Goal: Information Seeking & Learning: Check status

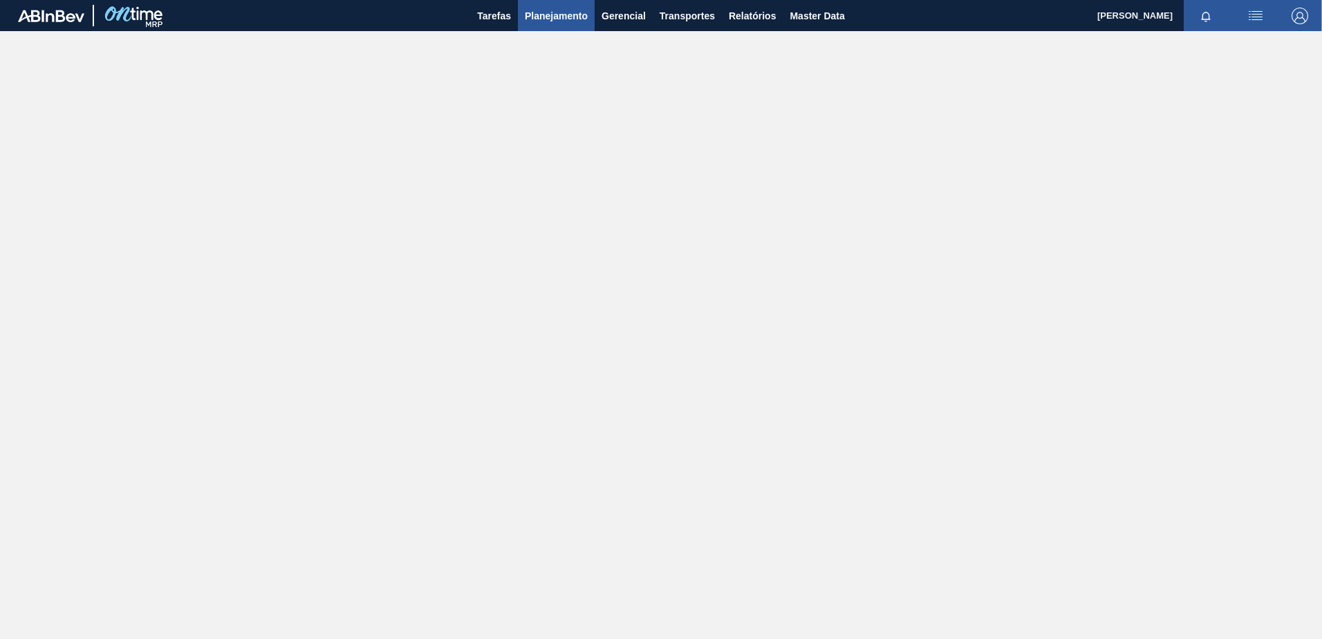
click at [575, 15] on span "Planejamento" at bounding box center [556, 16] width 63 height 17
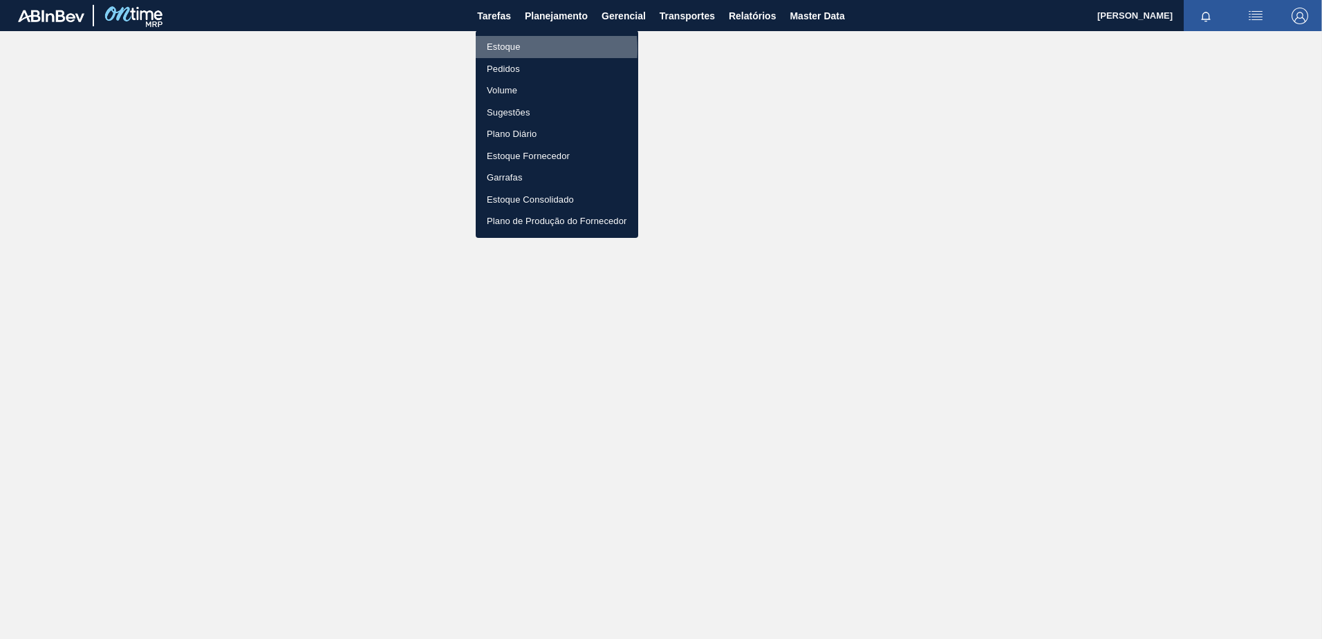
click at [509, 48] on li "Estoque" at bounding box center [557, 47] width 162 height 22
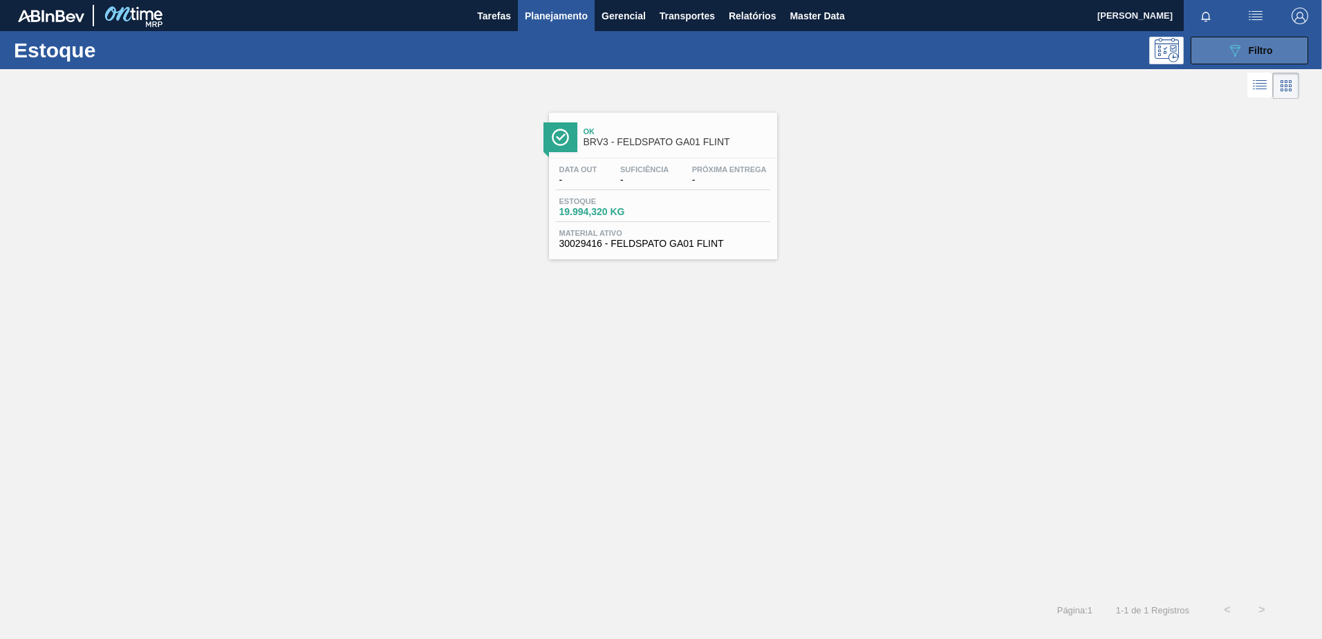
click at [1256, 41] on button "089F7B8B-B2A5-4AFE-B5C0-19BA573D28AC Filtro" at bounding box center [1250, 51] width 118 height 28
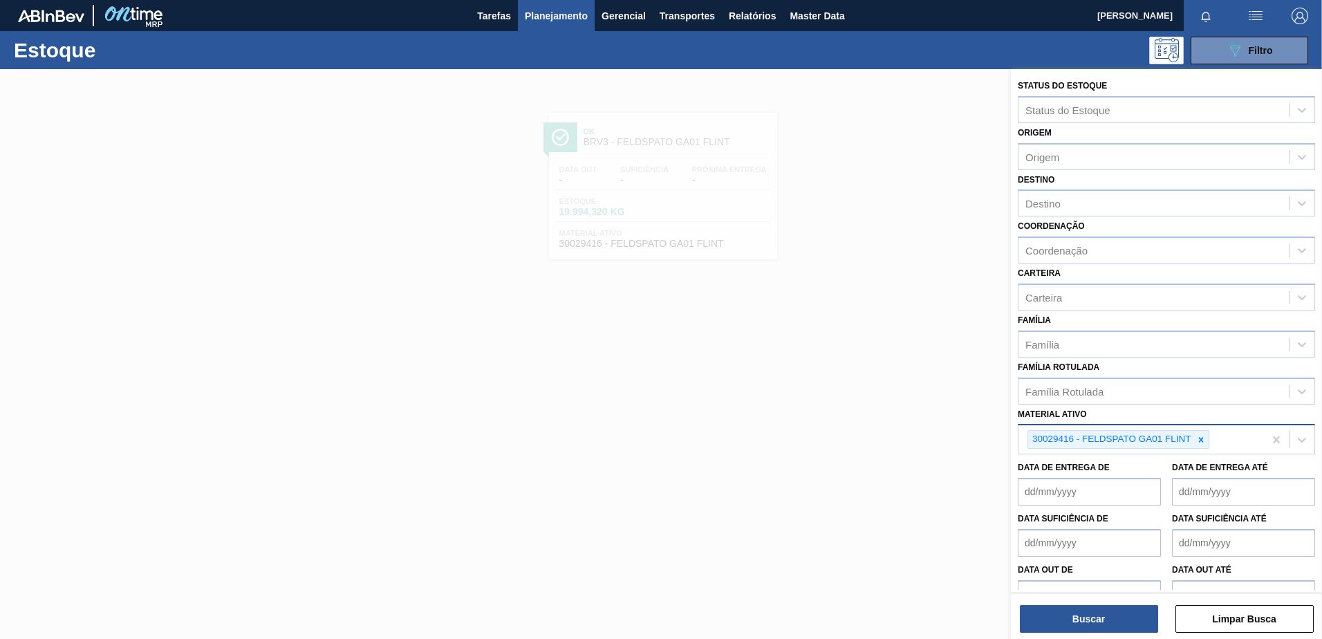
click at [1200, 439] on icon at bounding box center [1200, 439] width 5 height 5
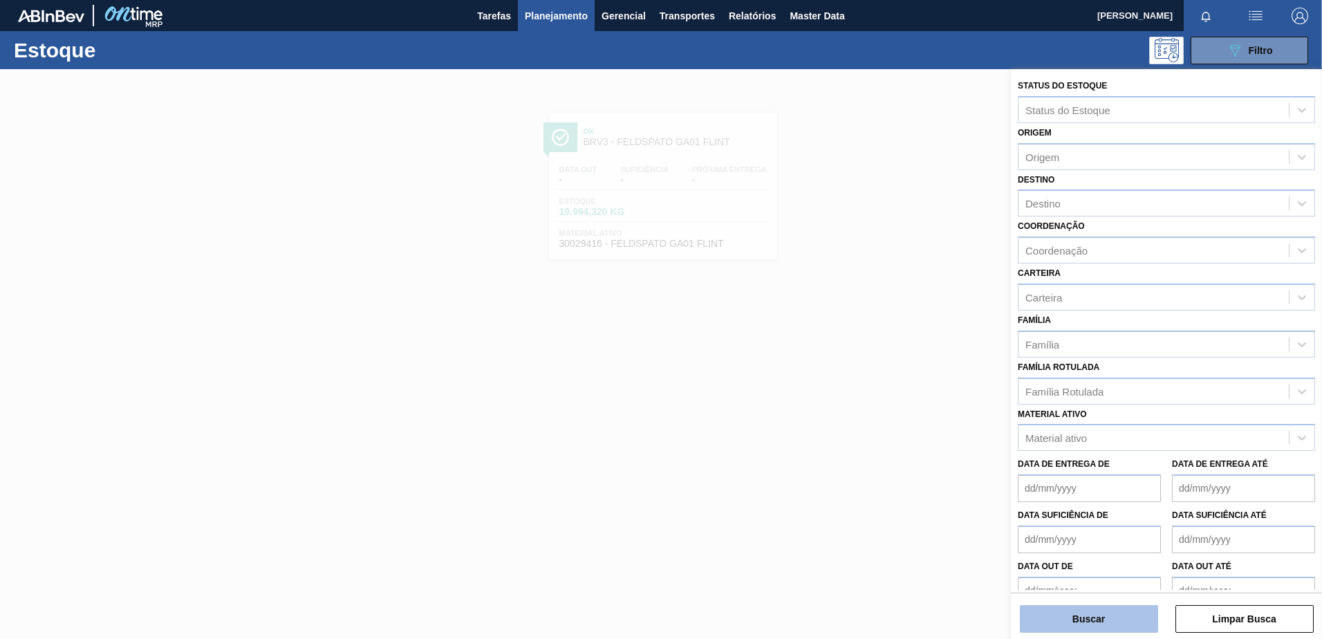
click at [1079, 622] on button "Buscar" at bounding box center [1089, 619] width 138 height 28
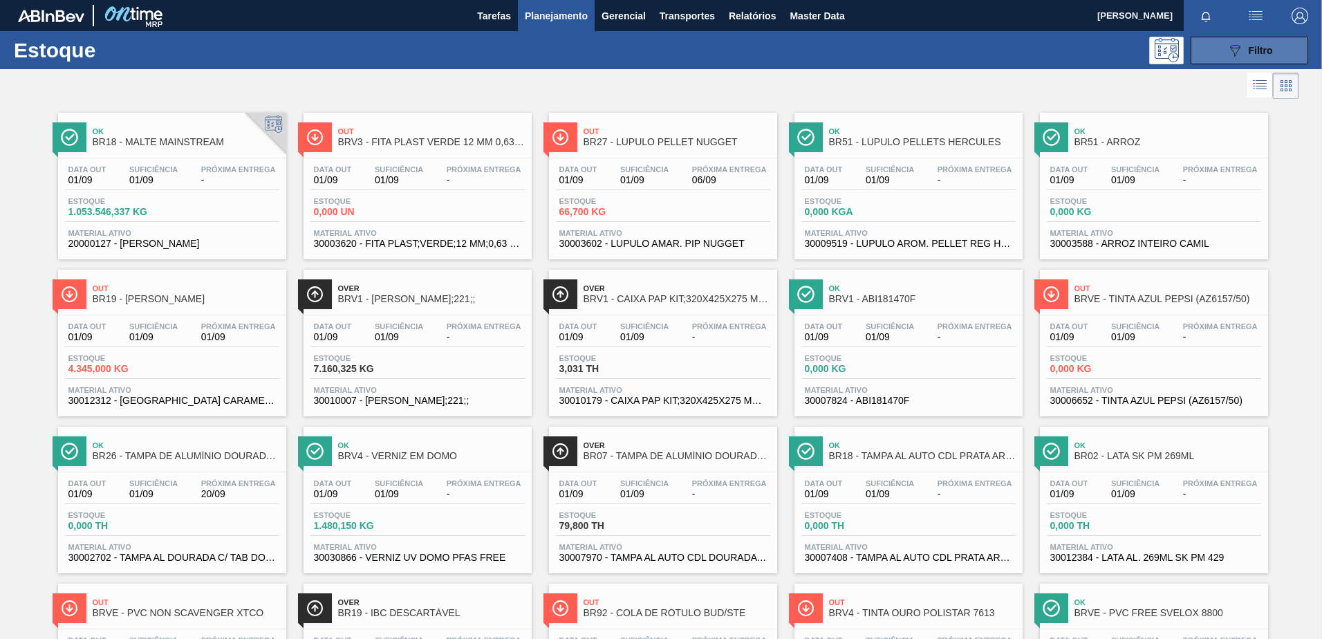
click at [1245, 46] on div "089F7B8B-B2A5-4AFE-B5C0-19BA573D28AC Filtro" at bounding box center [1249, 50] width 46 height 17
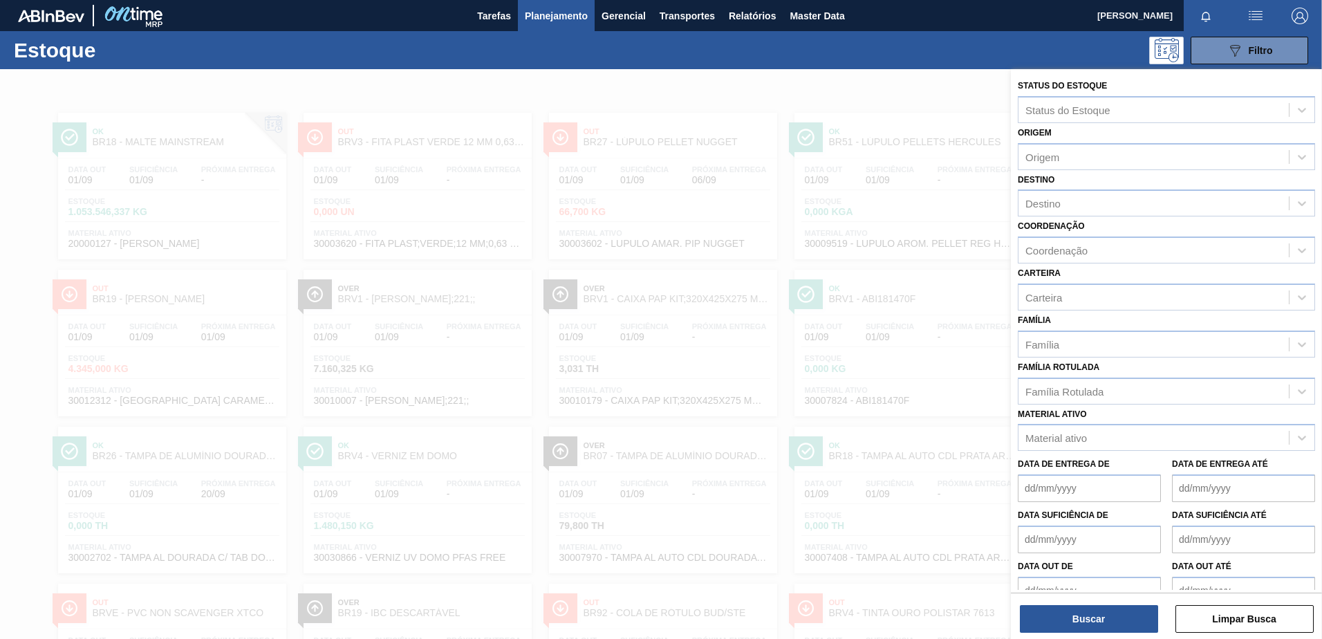
click at [554, 14] on span "Planejamento" at bounding box center [556, 16] width 63 height 17
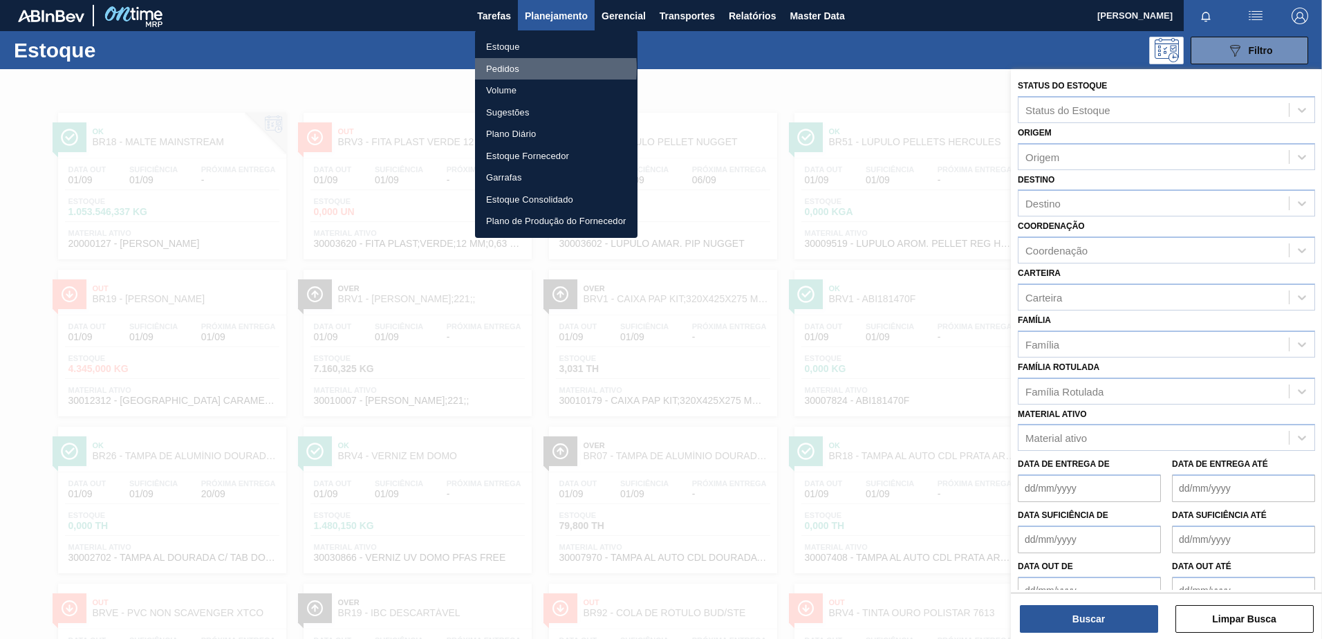
click at [506, 68] on li "Pedidos" at bounding box center [556, 69] width 162 height 22
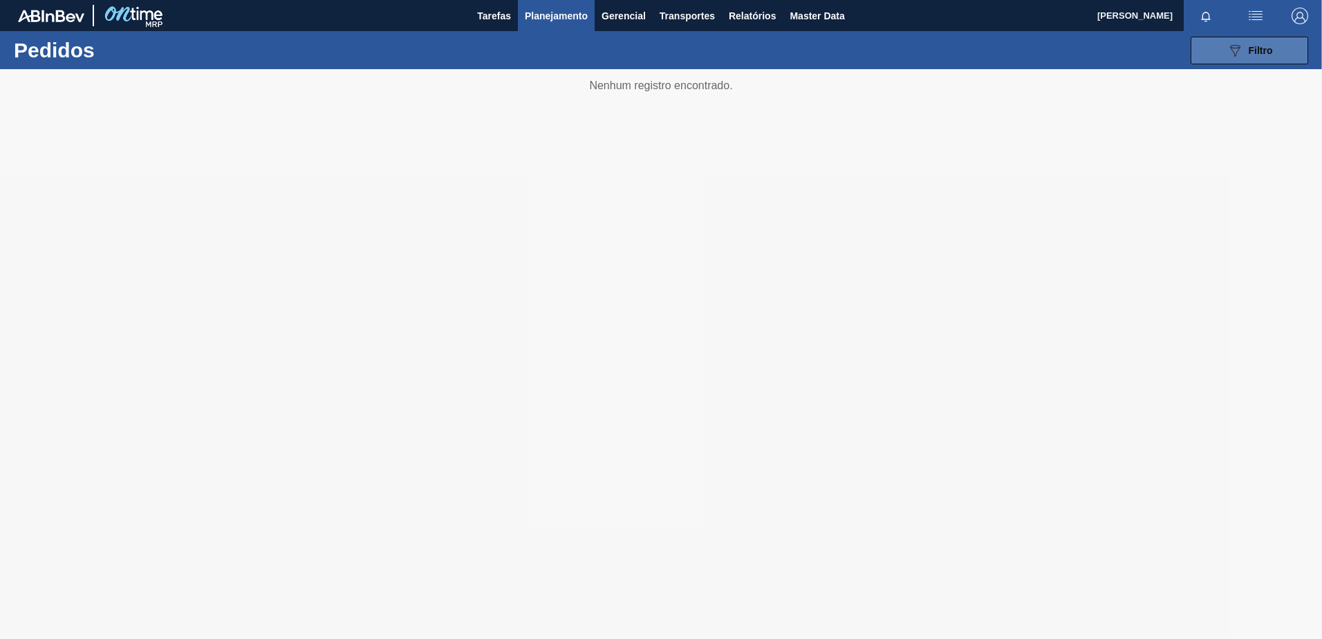
click at [1235, 52] on icon "089F7B8B-B2A5-4AFE-B5C0-19BA573D28AC" at bounding box center [1234, 50] width 17 height 17
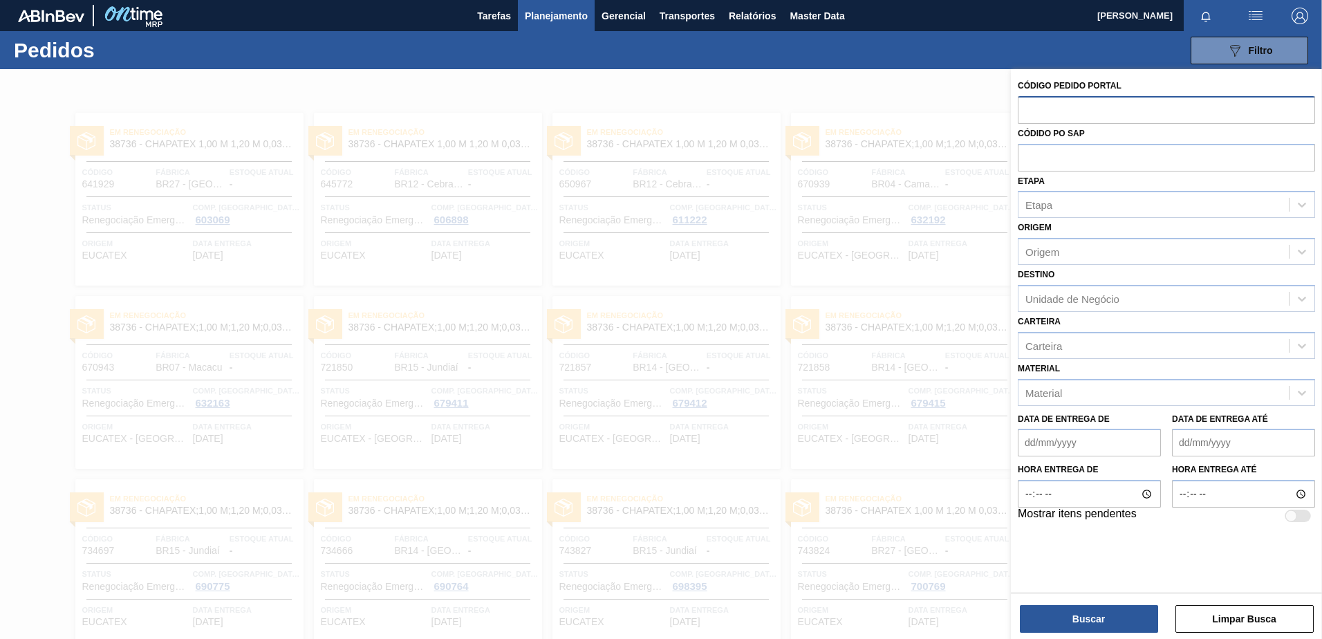
click at [1044, 115] on input "text" at bounding box center [1166, 109] width 297 height 26
click at [1068, 108] on input "text" at bounding box center [1166, 109] width 297 height 26
type input "30012339"
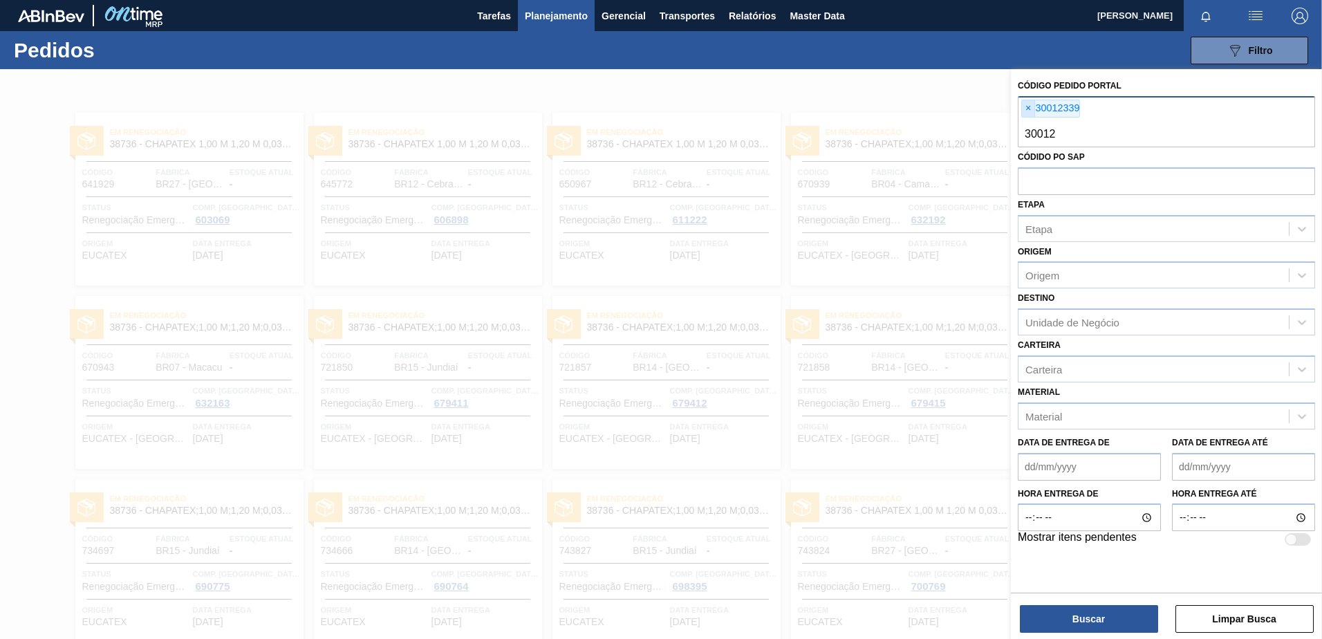
type input "30012"
click at [1031, 103] on span "×" at bounding box center [1028, 108] width 13 height 17
click at [1024, 109] on span "×" at bounding box center [1028, 108] width 13 height 17
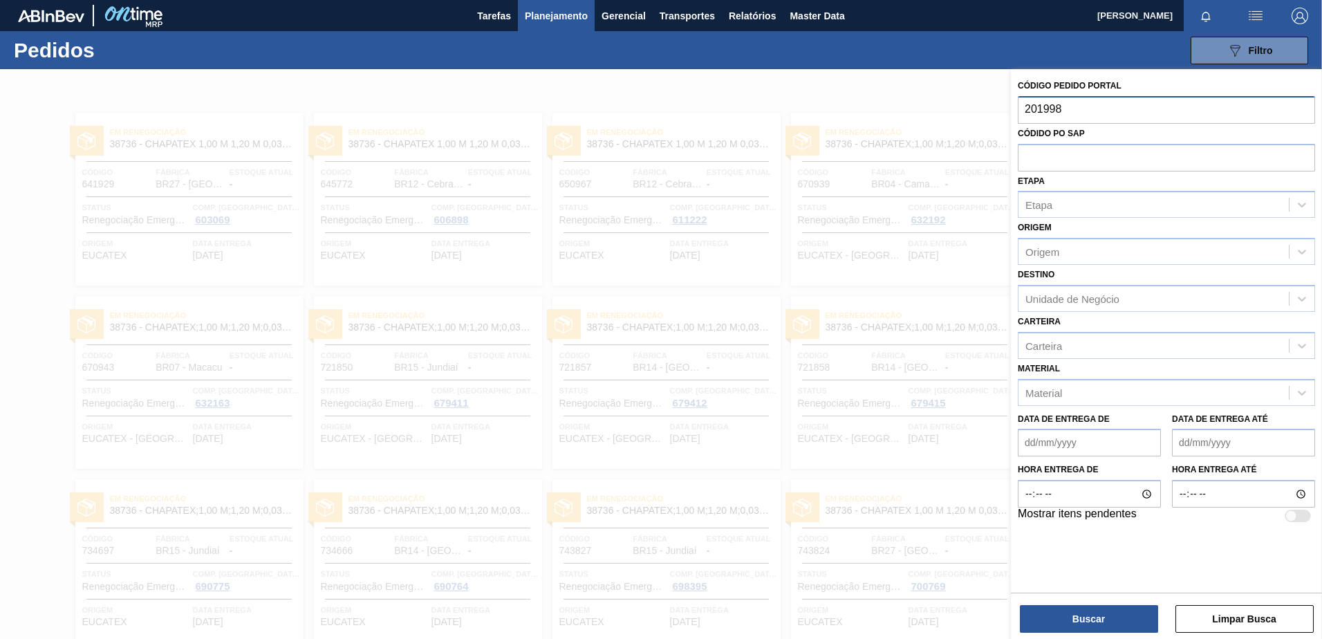
type input "2019984"
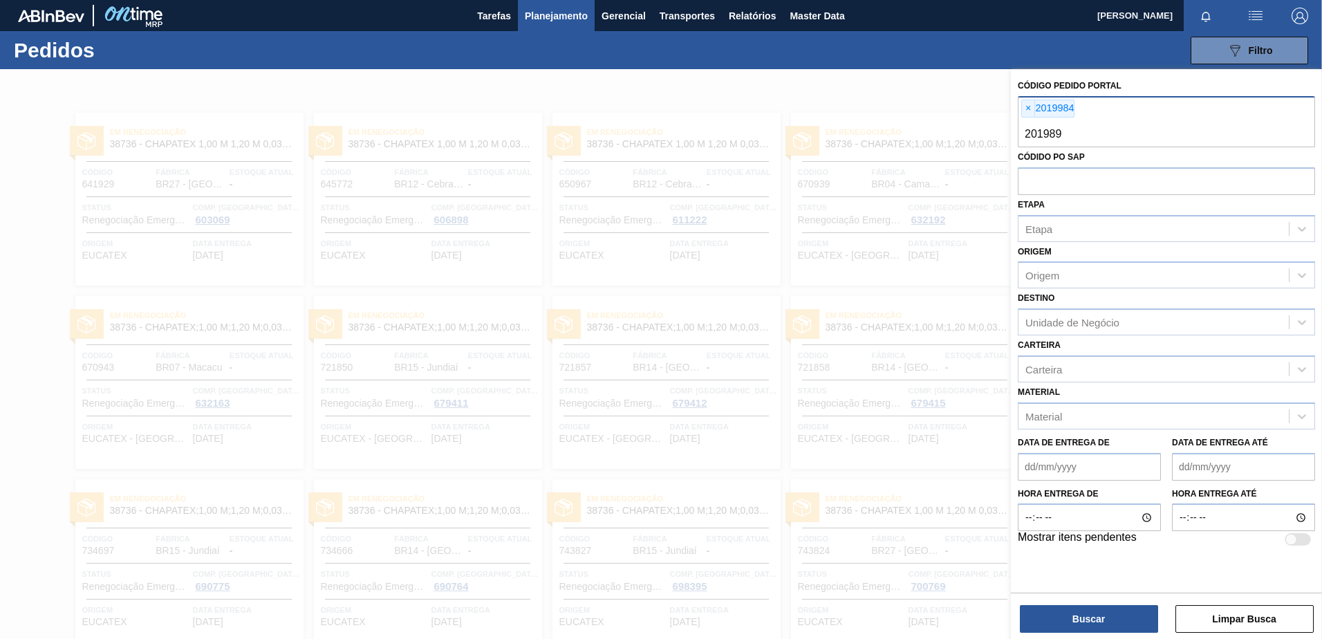
type input "2019891"
type input "2019892"
click at [1103, 610] on button "Buscar" at bounding box center [1089, 619] width 138 height 28
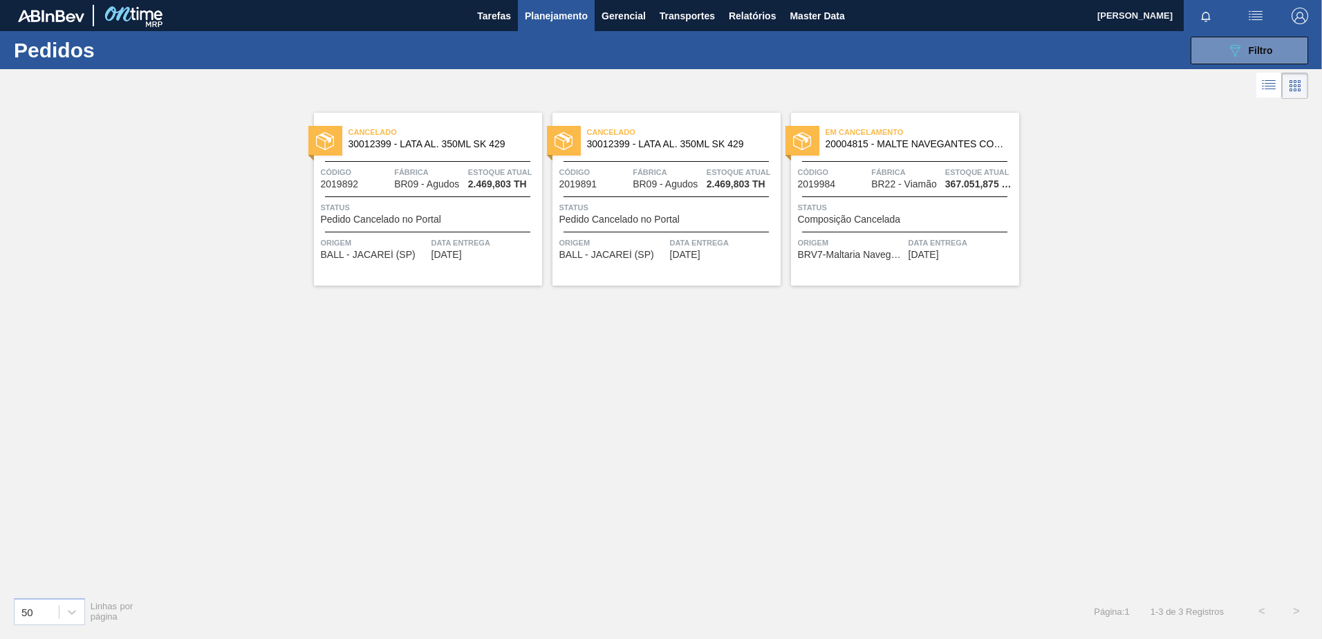
click at [472, 159] on div "Cancelado 30012399 - LATA AL. 350ML SK 429 Código 2019892 Fábrica BR09 - [GEOGR…" at bounding box center [428, 199] width 228 height 173
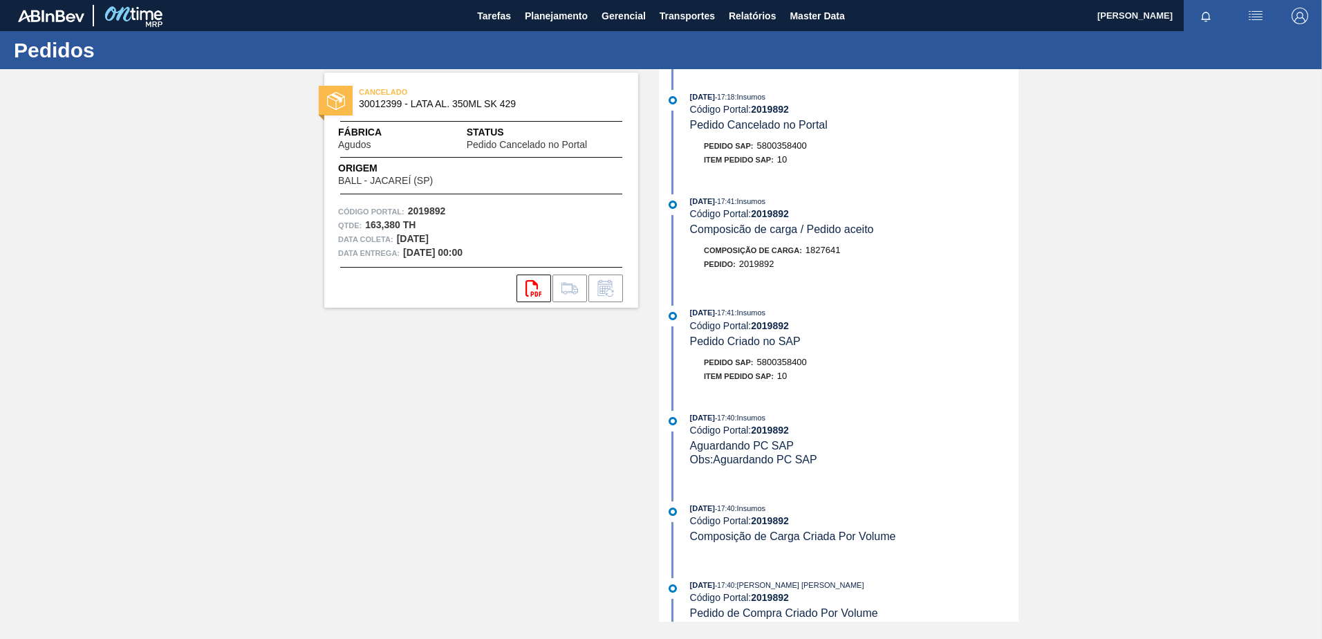
drag, startPoint x: 693, startPoint y: 99, endPoint x: 722, endPoint y: 98, distance: 29.0
click at [715, 98] on span "[DATE]" at bounding box center [702, 97] width 25 height 8
drag, startPoint x: 722, startPoint y: 98, endPoint x: 713, endPoint y: 75, distance: 24.5
click at [713, 75] on div "[DATE] 17:18 : Insumos Código Portal: 2019892 Pedido Cancelado no Portal Pedido…" at bounding box center [840, 345] width 356 height 552
drag, startPoint x: 688, startPoint y: 130, endPoint x: 830, endPoint y: 117, distance: 142.3
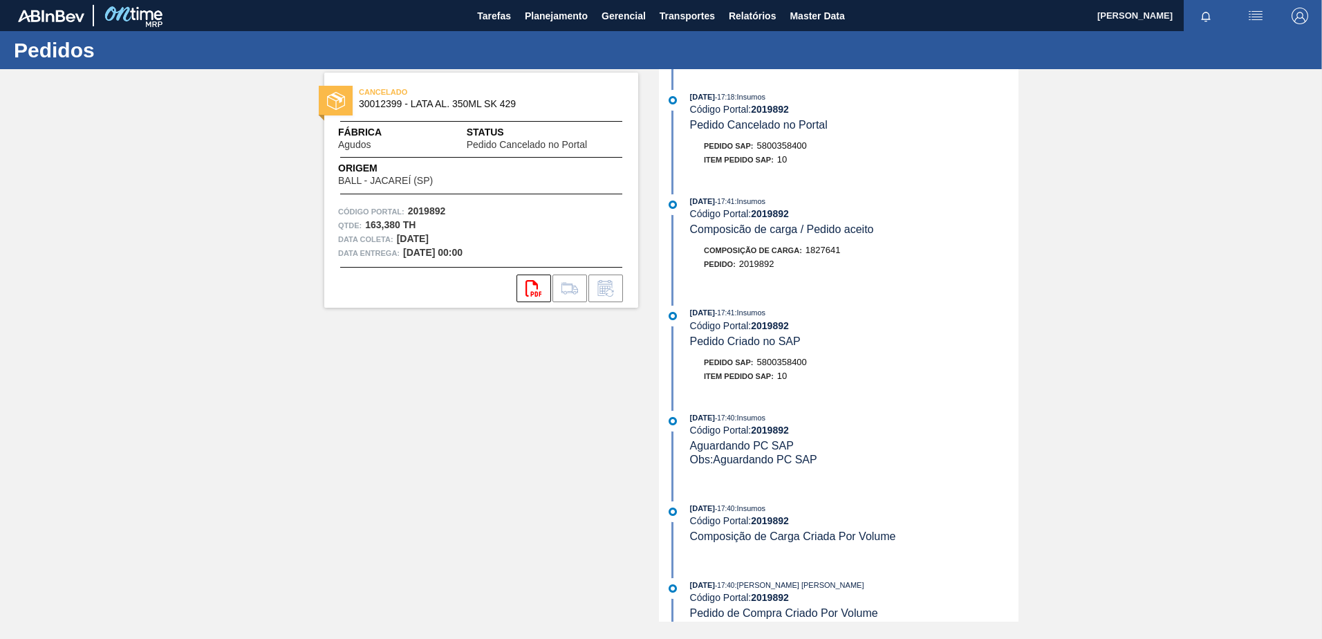
click at [830, 117] on div "[DATE] 17:18 : Insumos Código Portal: 2019892 Pedido Cancelado no Portal" at bounding box center [840, 111] width 356 height 42
drag, startPoint x: 788, startPoint y: 97, endPoint x: 754, endPoint y: 101, distance: 34.7
click at [754, 101] on div "[DATE] 17:18 : Insumos" at bounding box center [854, 97] width 328 height 14
click at [832, 19] on span "Master Data" at bounding box center [817, 16] width 55 height 17
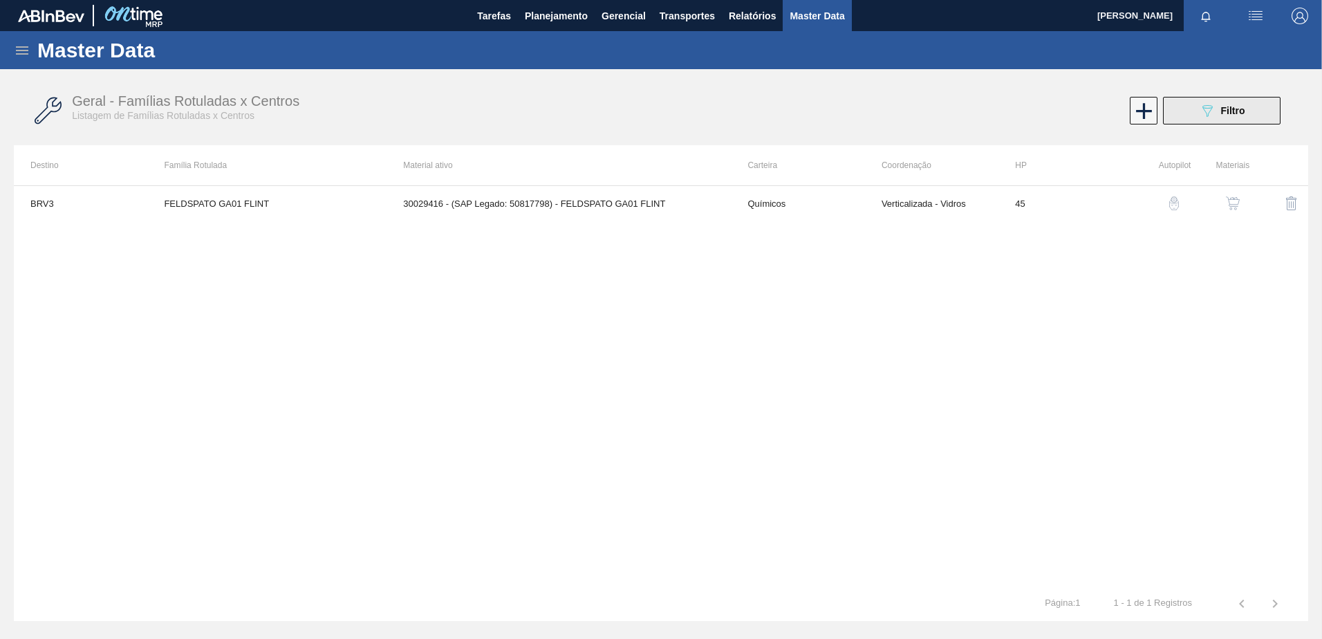
click at [1208, 111] on icon "089F7B8B-B2A5-4AFE-B5C0-19BA573D28AC" at bounding box center [1207, 110] width 17 height 17
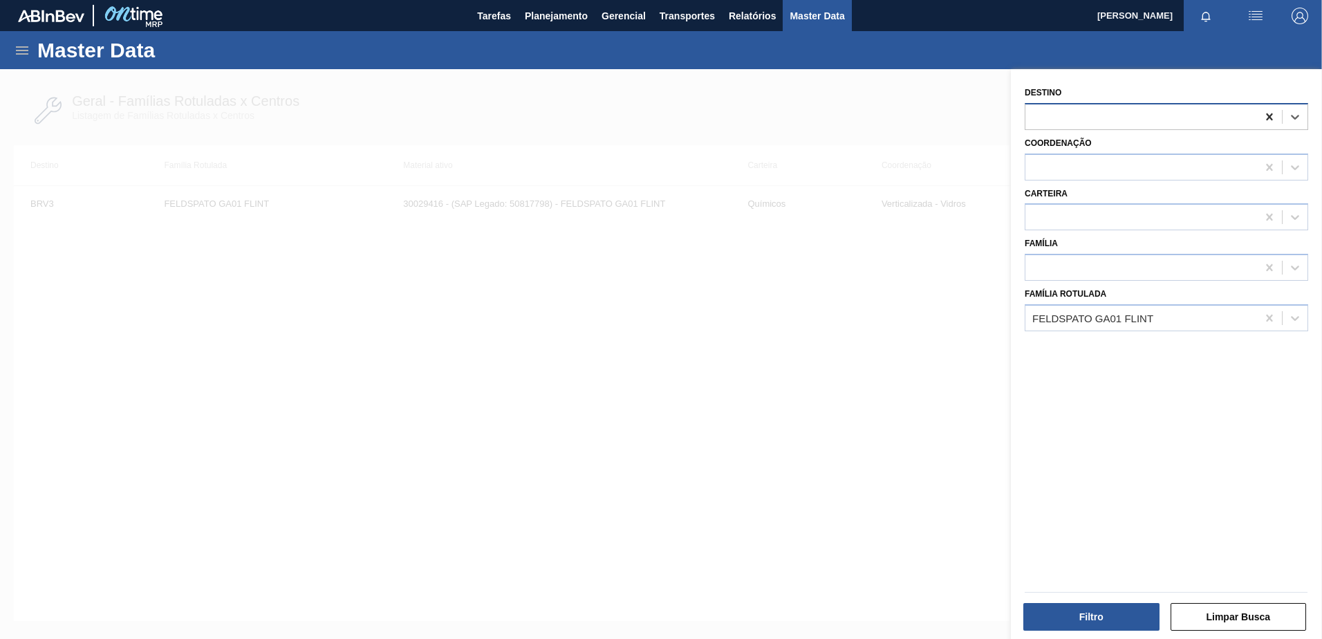
click at [1265, 116] on icon at bounding box center [1269, 117] width 14 height 14
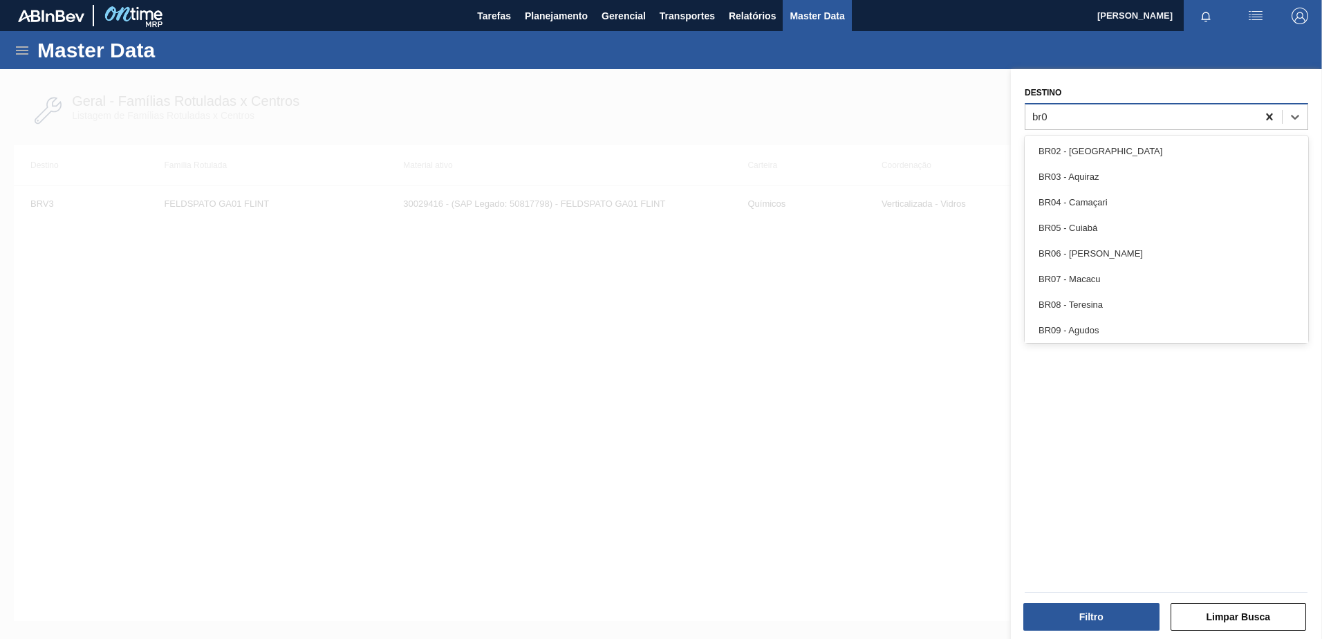
type input "br09"
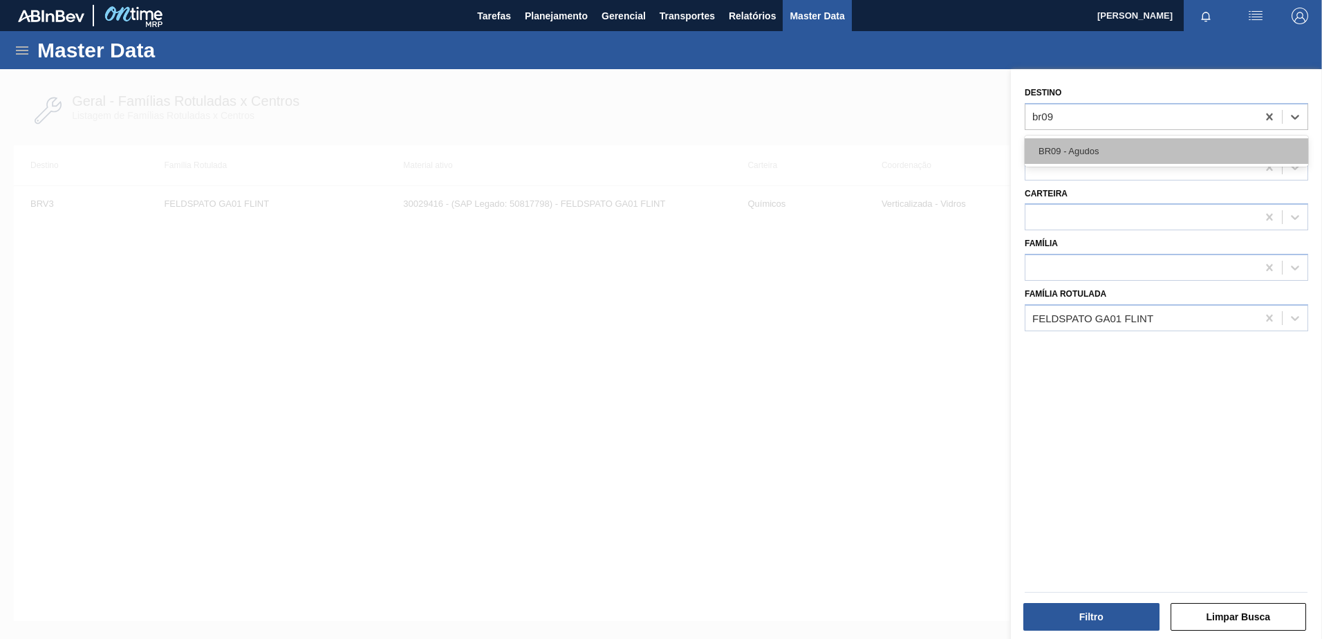
click at [1118, 146] on div "BR09 - Agudos" at bounding box center [1166, 151] width 283 height 26
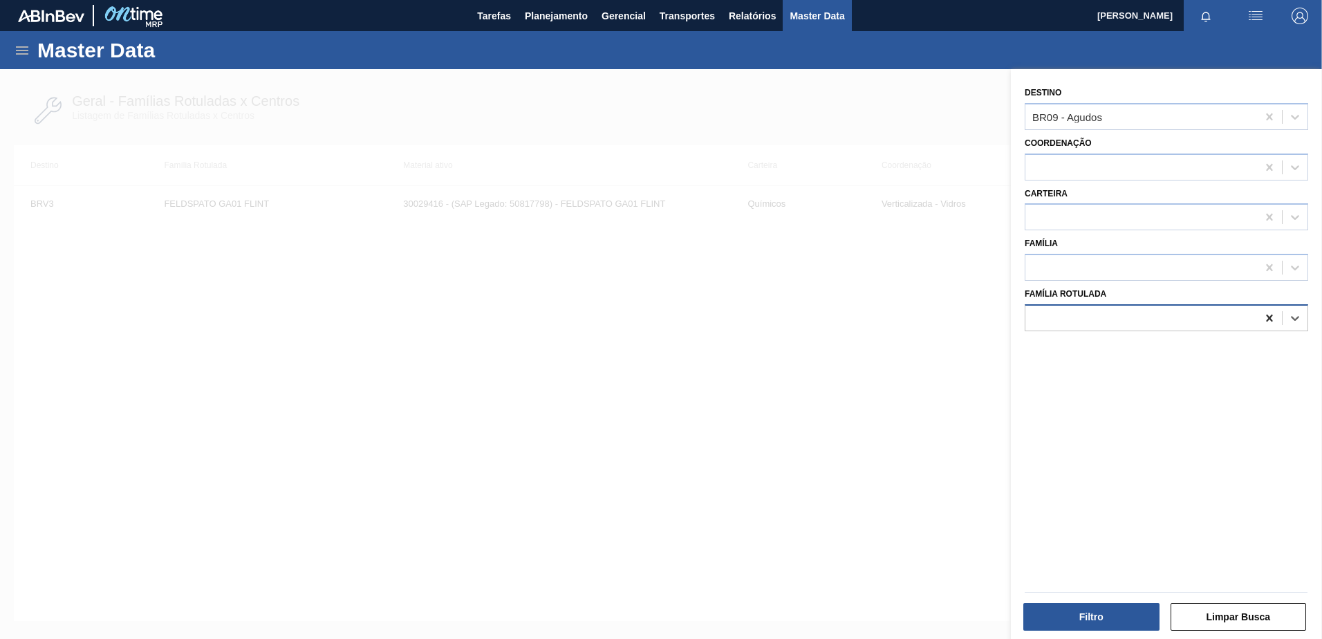
click at [1267, 315] on icon at bounding box center [1269, 318] width 14 height 14
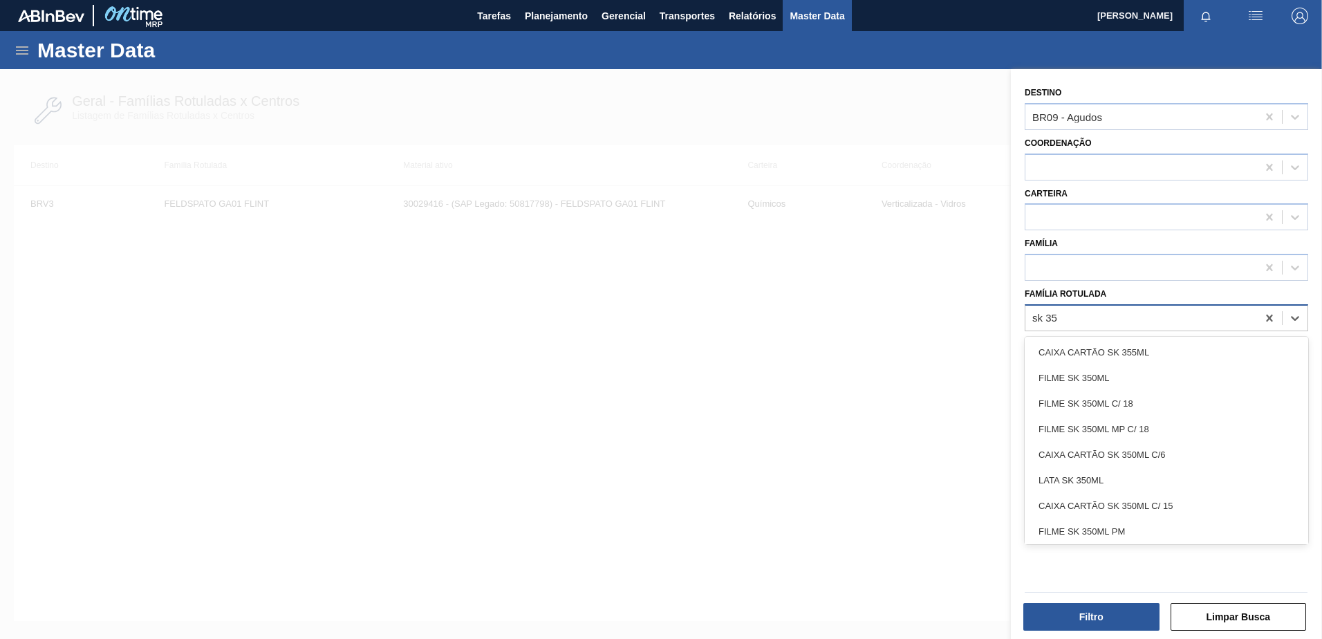
type Rotulada "sk 350"
click at [1099, 519] on div "LATA SK 350ML MP" at bounding box center [1166, 532] width 283 height 26
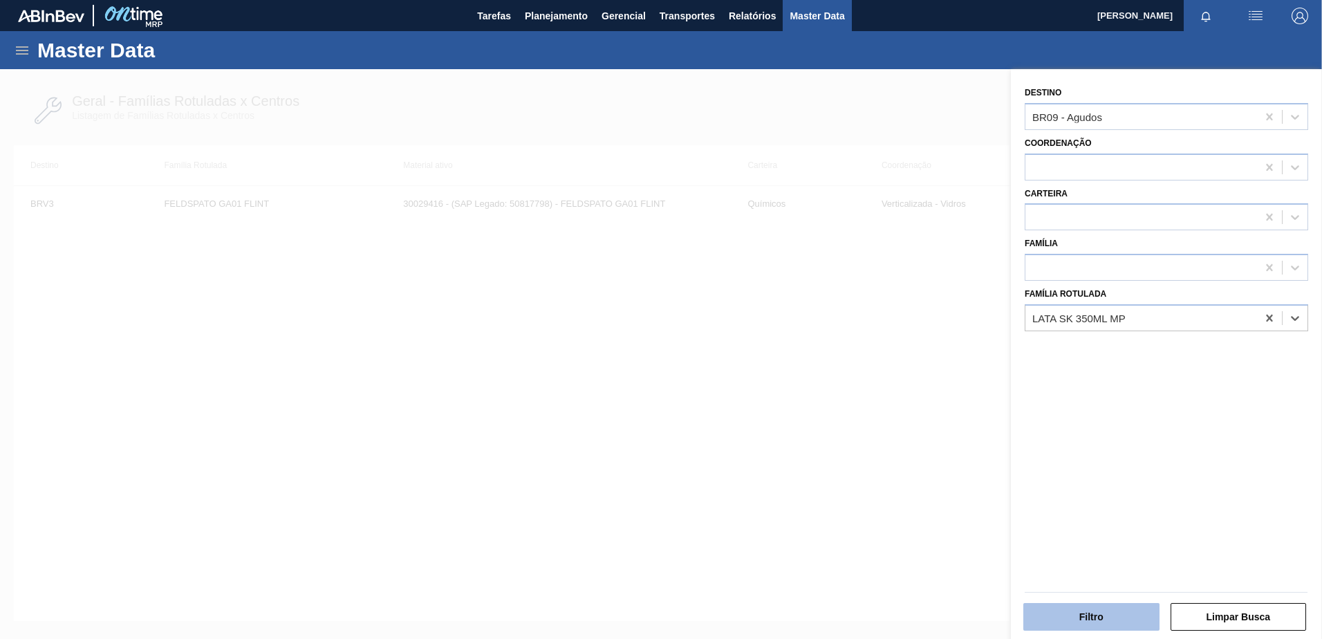
click at [1068, 608] on button "Filtro" at bounding box center [1091, 617] width 136 height 28
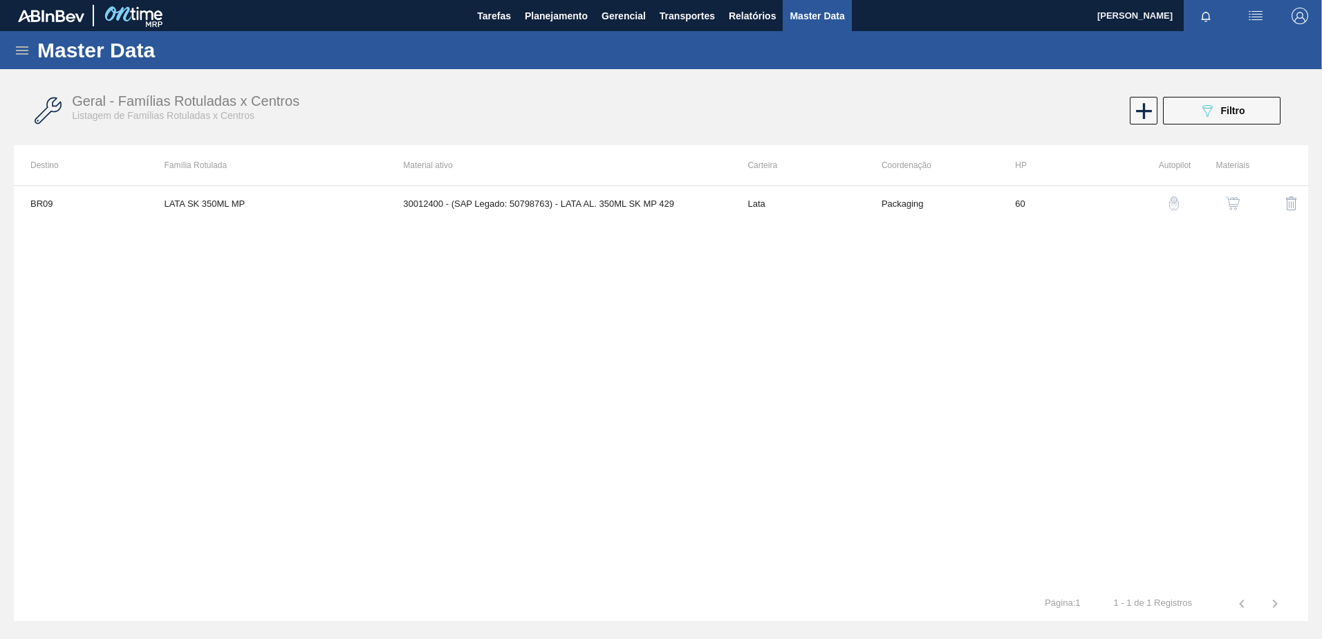
click at [1221, 206] on button "button" at bounding box center [1232, 203] width 33 height 33
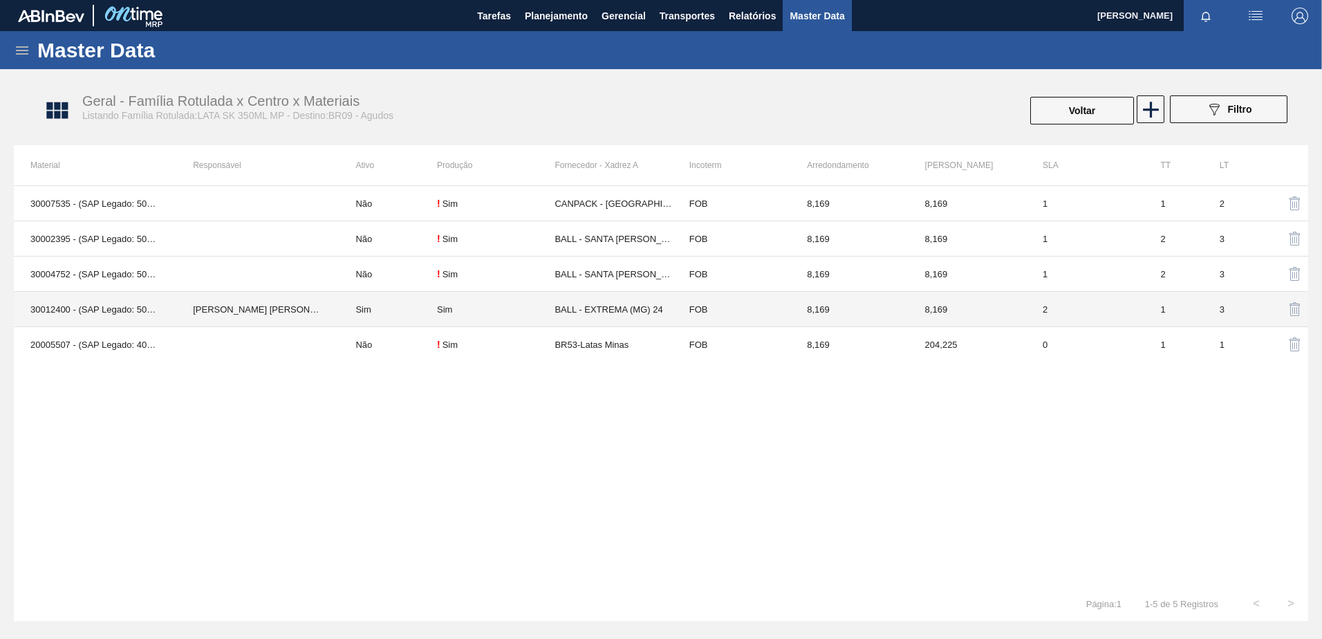
click at [427, 308] on td "Sim" at bounding box center [388, 309] width 98 height 35
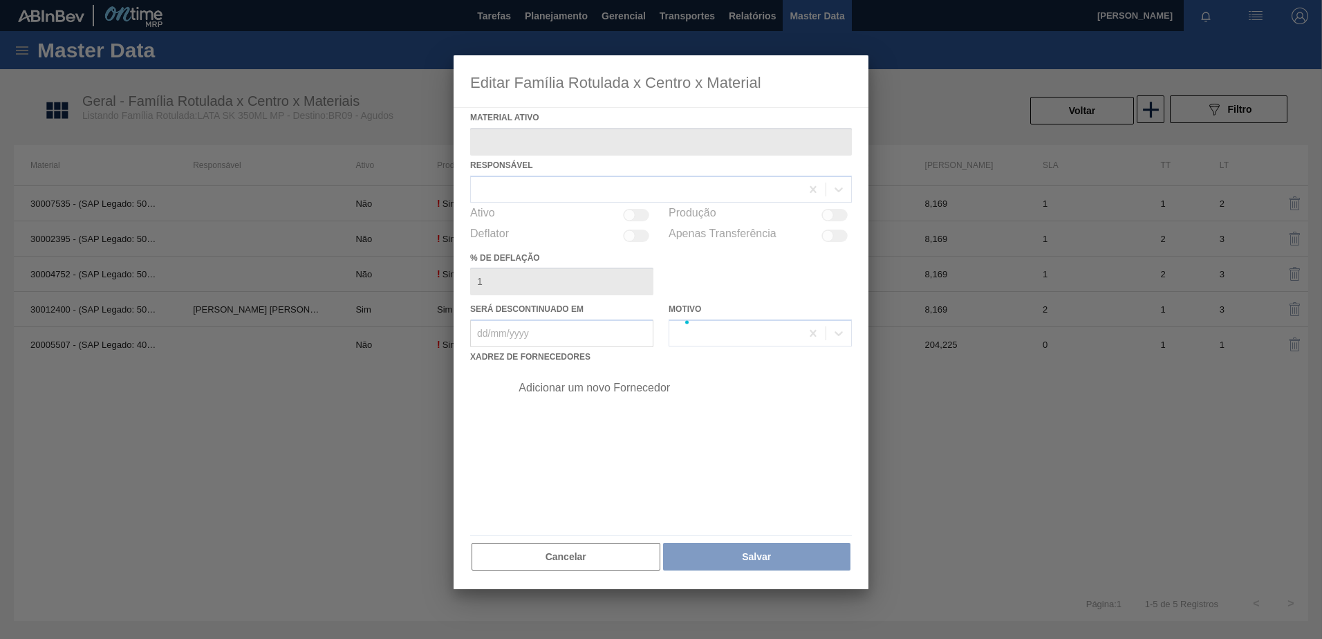
type ativo "30012400 - (SAP Legado: 50798763) - LATA AL. 350ML SK MP 429"
checkbox input "true"
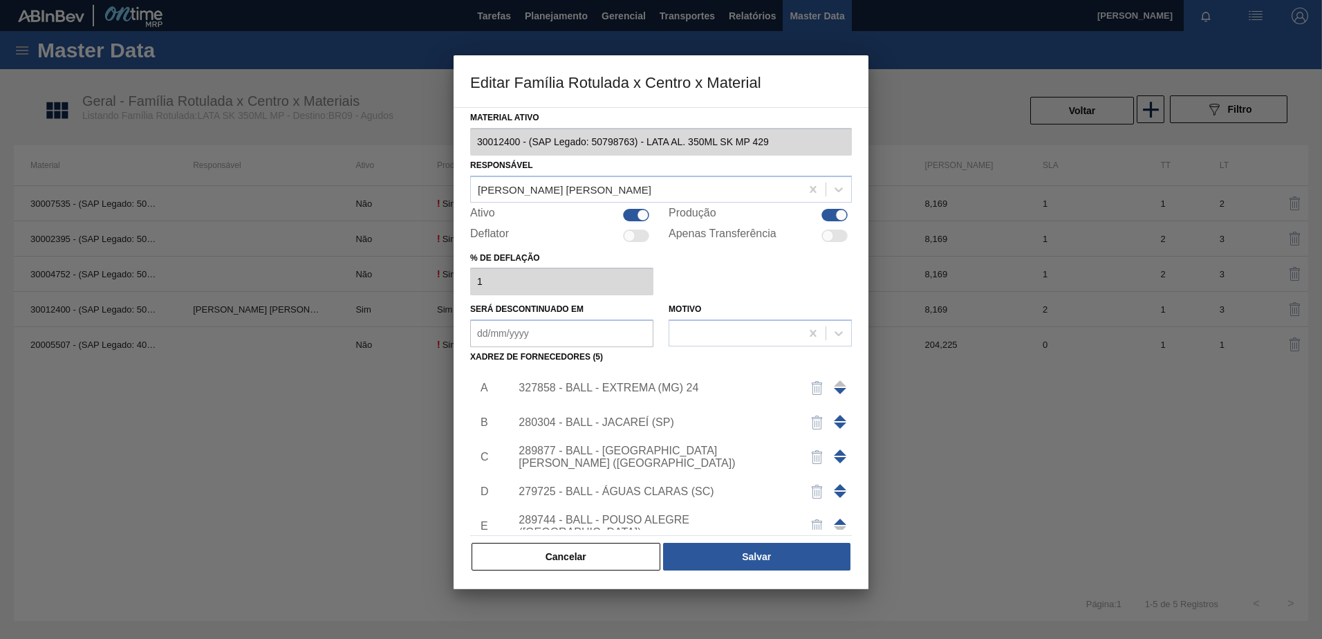
click at [613, 384] on div "327858 - BALL - EXTREMA (MG) 24" at bounding box center [654, 388] width 271 height 12
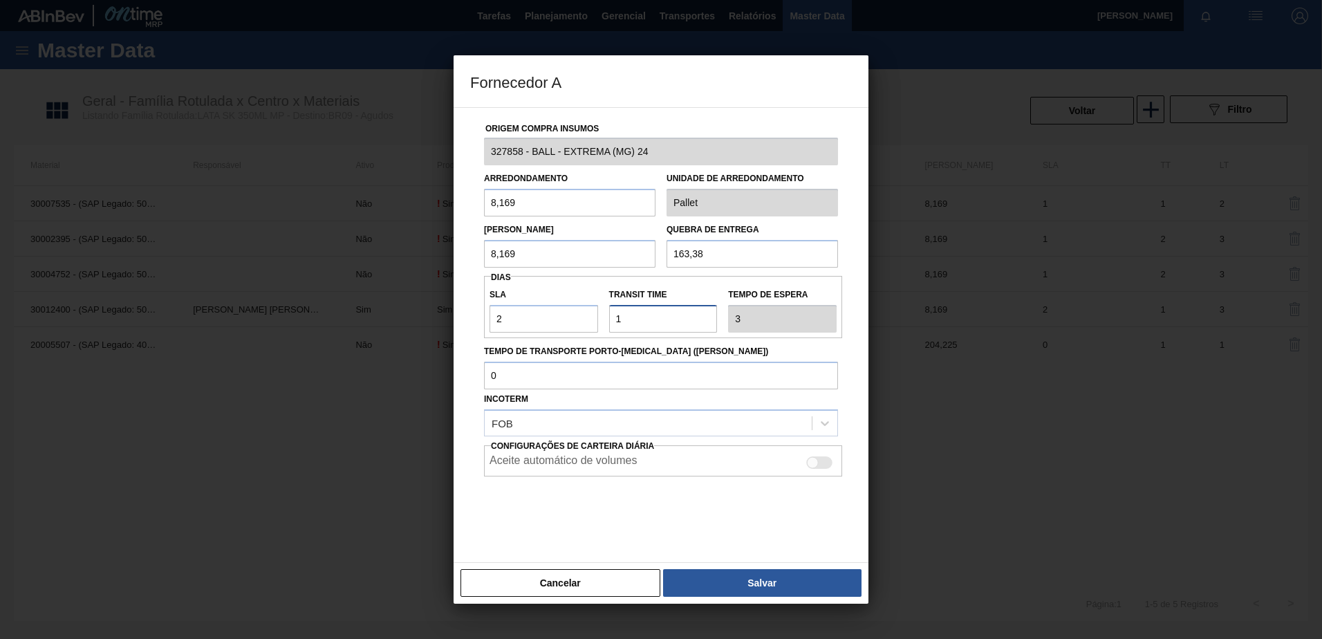
drag, startPoint x: 631, startPoint y: 324, endPoint x: 611, endPoint y: 324, distance: 20.0
click at [611, 324] on input "Transit Time" at bounding box center [663, 319] width 109 height 28
click at [635, 317] on input "Transit Time" at bounding box center [663, 319] width 109 height 28
click at [630, 324] on input "Transit Time" at bounding box center [663, 319] width 109 height 28
click at [617, 317] on input "Transit Time" at bounding box center [663, 319] width 109 height 28
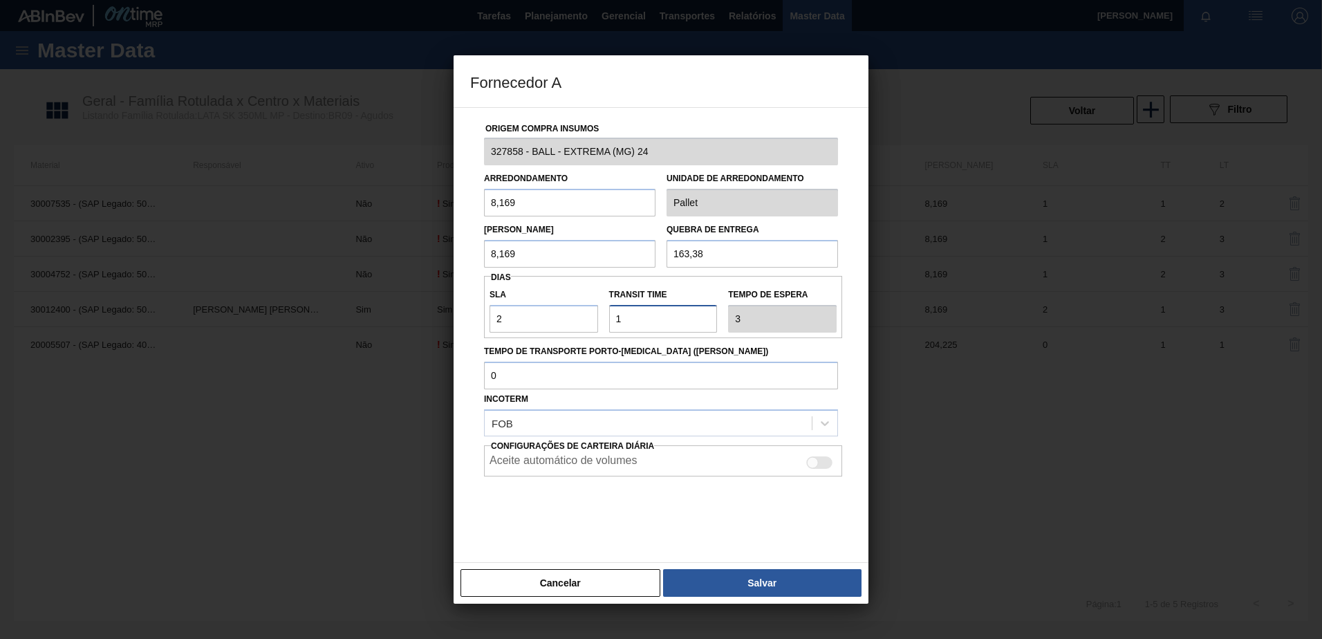
drag, startPoint x: 622, startPoint y: 322, endPoint x: 606, endPoint y: 323, distance: 15.2
click at [606, 322] on div "Transit Time" at bounding box center [664, 309] width 120 height 48
click at [593, 574] on button "Cancelar" at bounding box center [560, 583] width 200 height 28
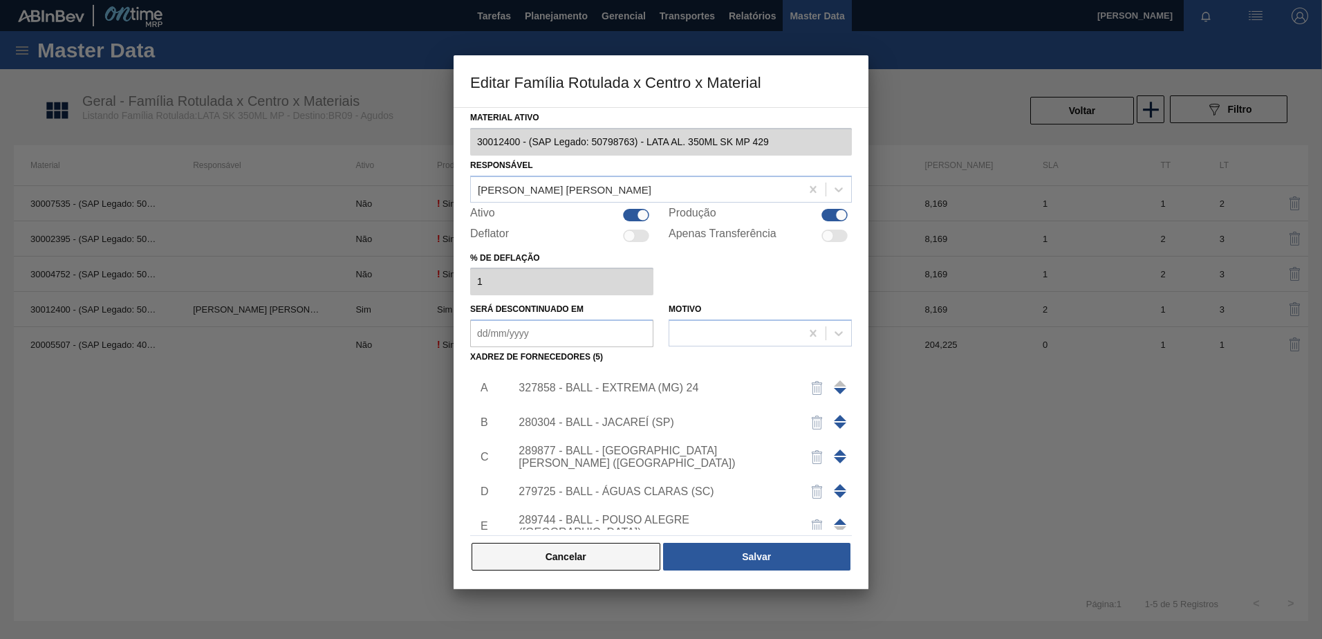
click at [578, 565] on button "Cancelar" at bounding box center [566, 557] width 189 height 28
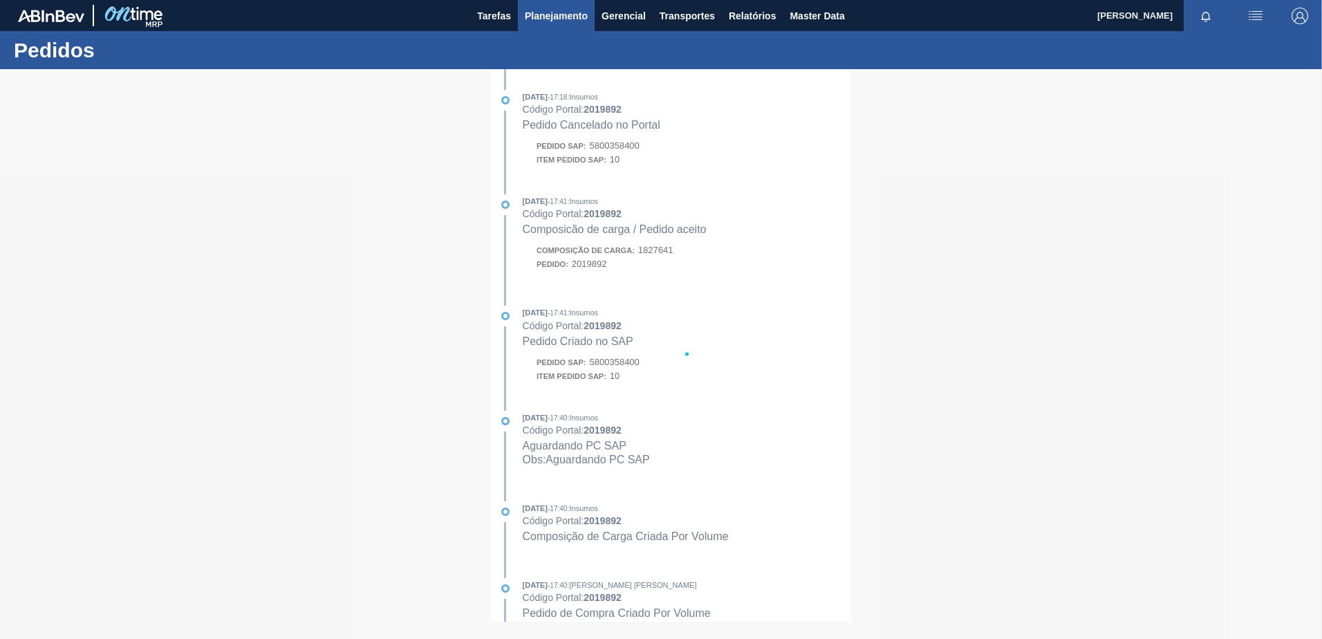
click at [562, 21] on span "Planejamento" at bounding box center [556, 16] width 63 height 17
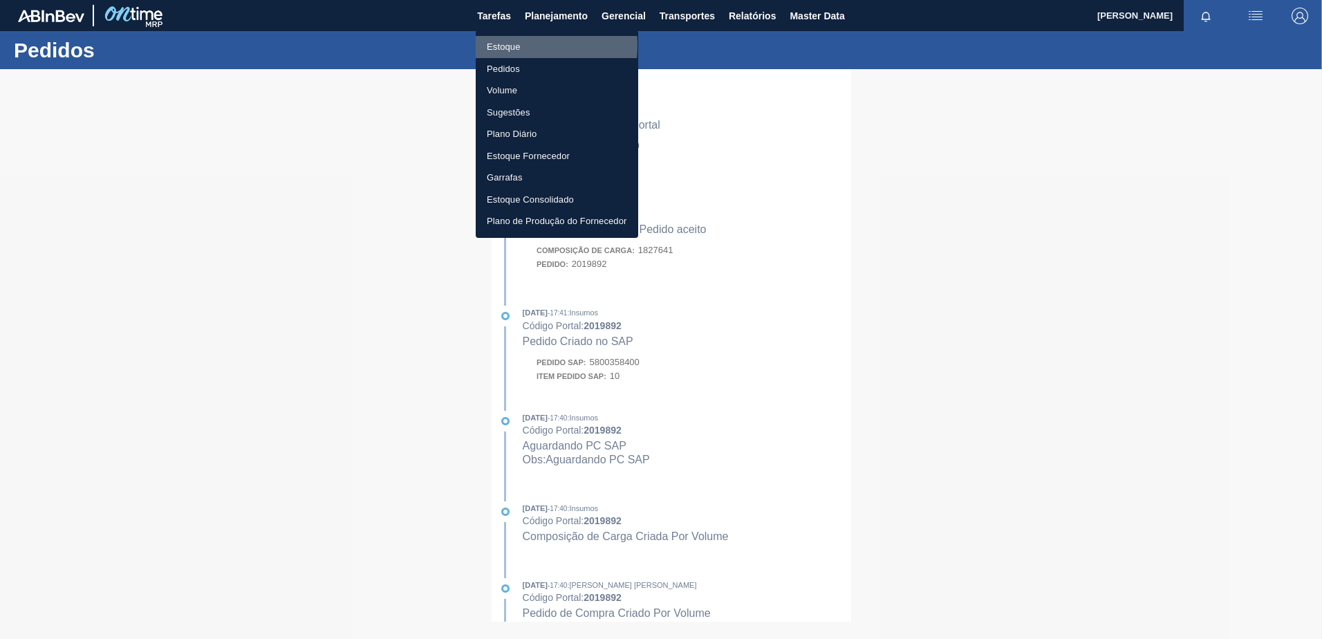
click at [502, 47] on li "Estoque" at bounding box center [557, 47] width 162 height 22
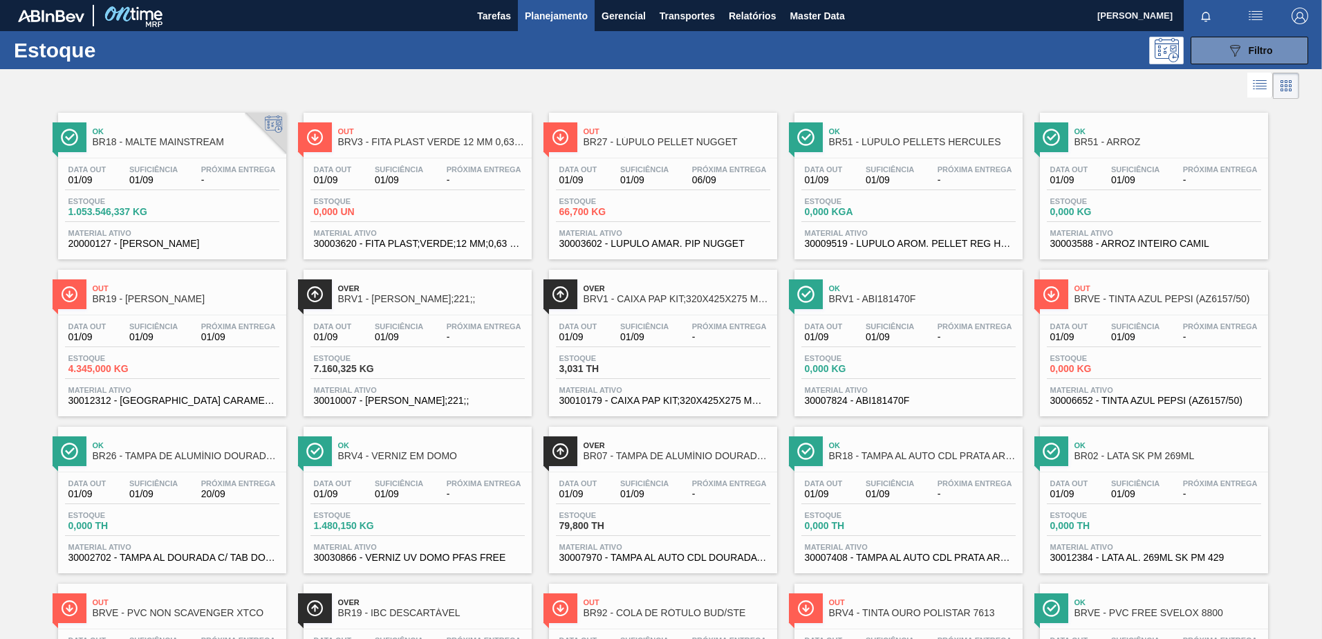
click at [703, 149] on div "Out BR27 - LÚPULO PELLET NUGGET" at bounding box center [677, 137] width 187 height 31
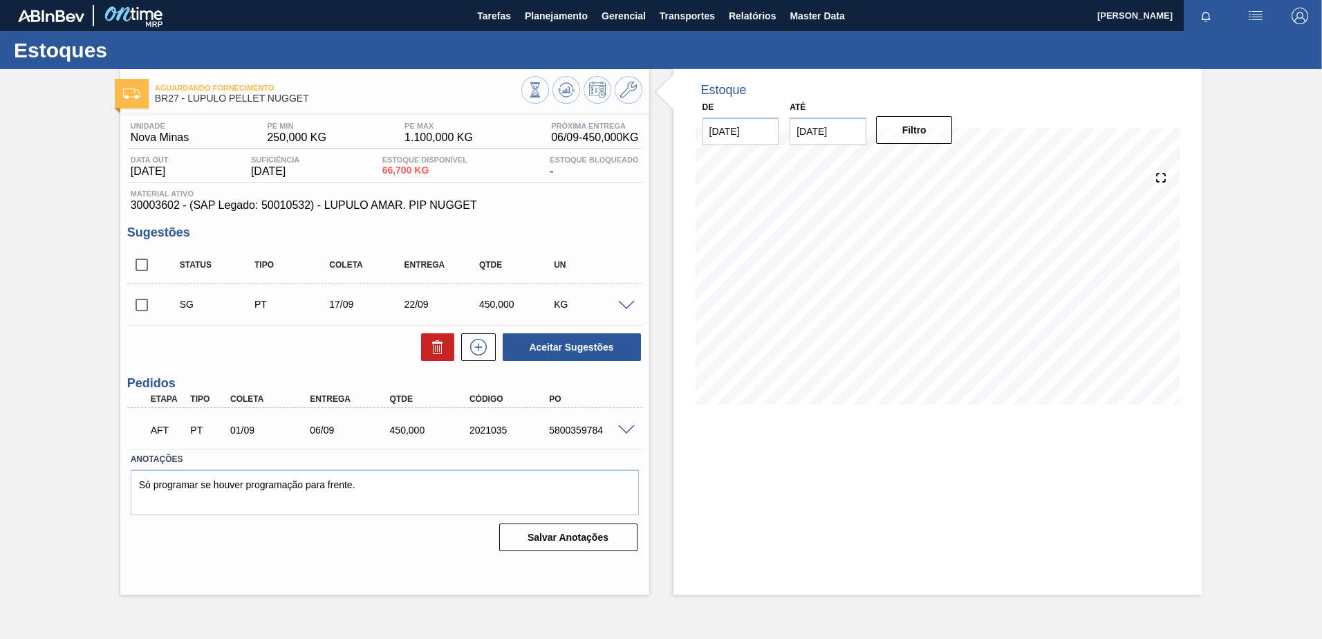
click at [623, 304] on span at bounding box center [626, 306] width 17 height 10
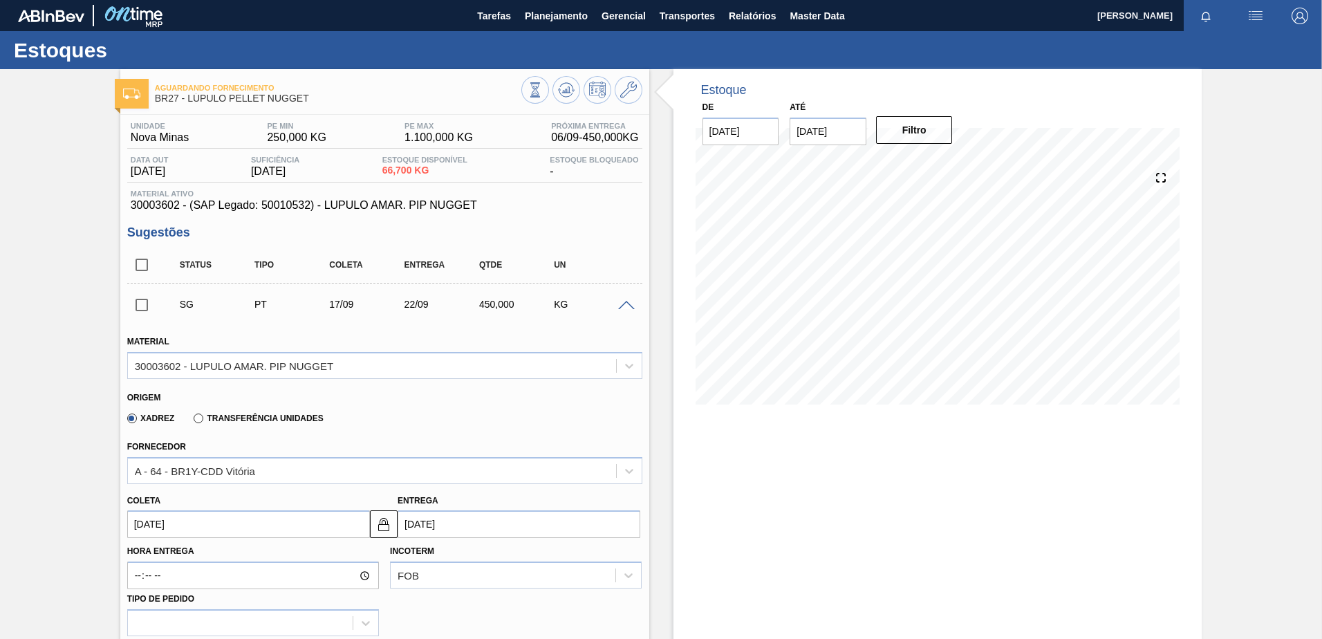
scroll to position [138, 0]
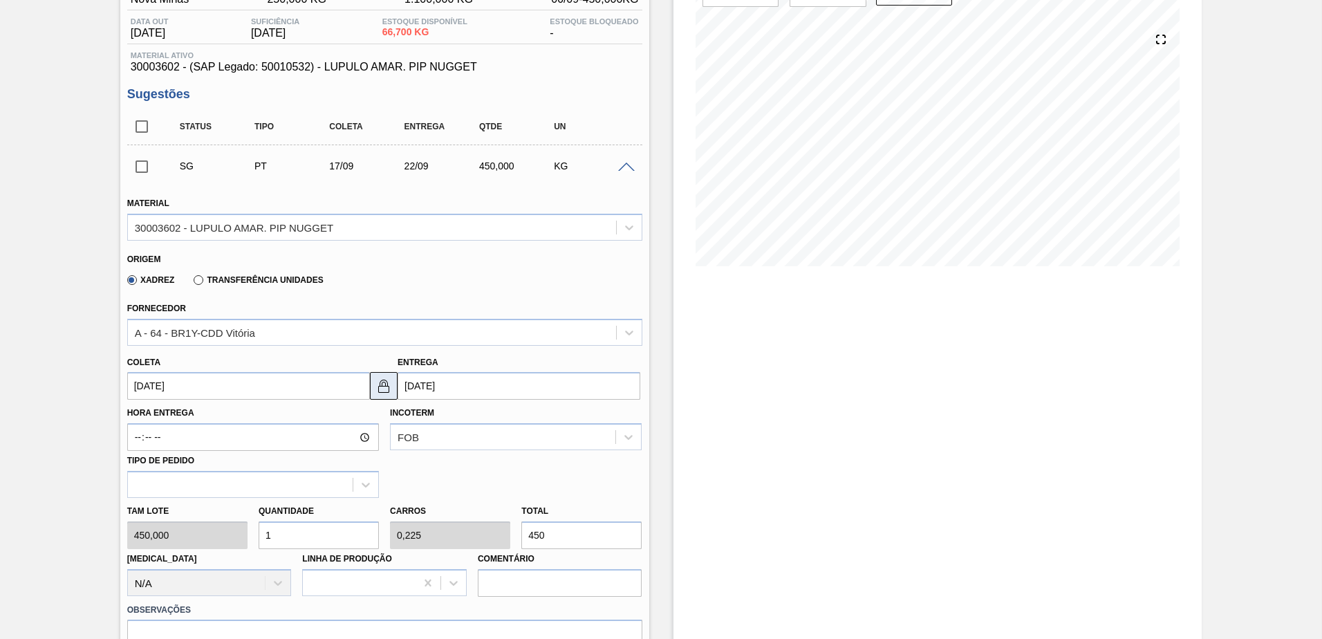
click at [380, 393] on button at bounding box center [384, 386] width 28 height 28
click at [200, 393] on input "[DATE]" at bounding box center [248, 386] width 243 height 28
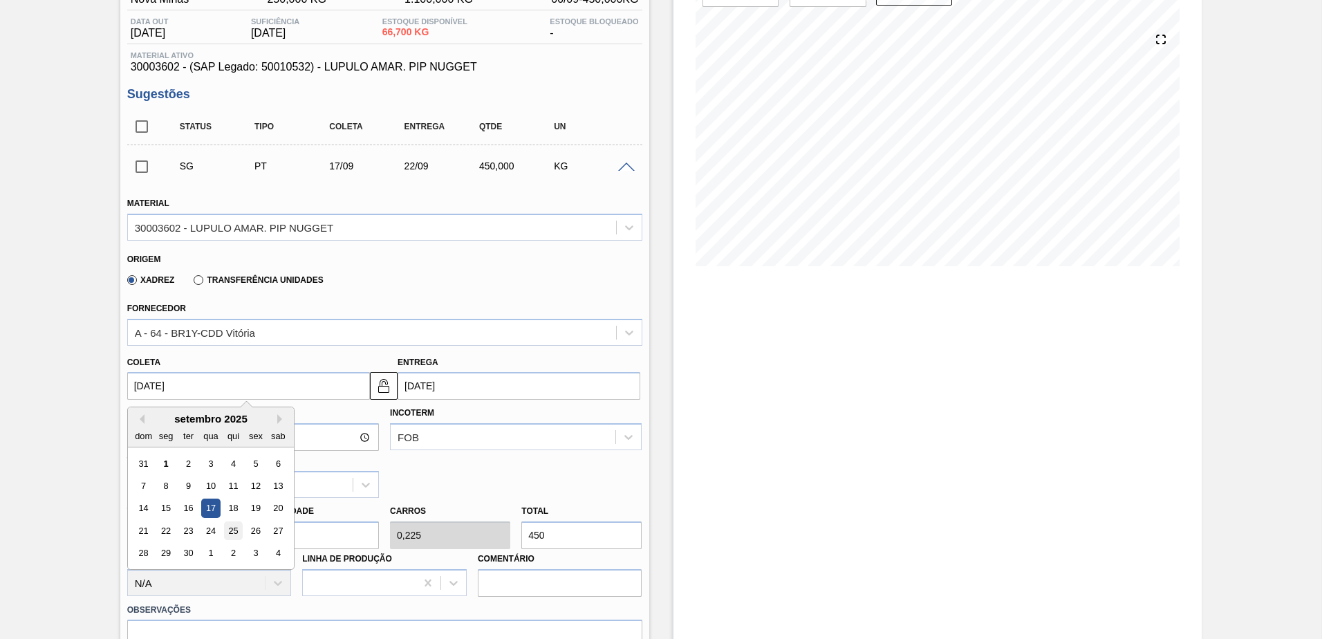
click at [232, 532] on div "25" at bounding box center [233, 530] width 19 height 19
type input "[DATE]"
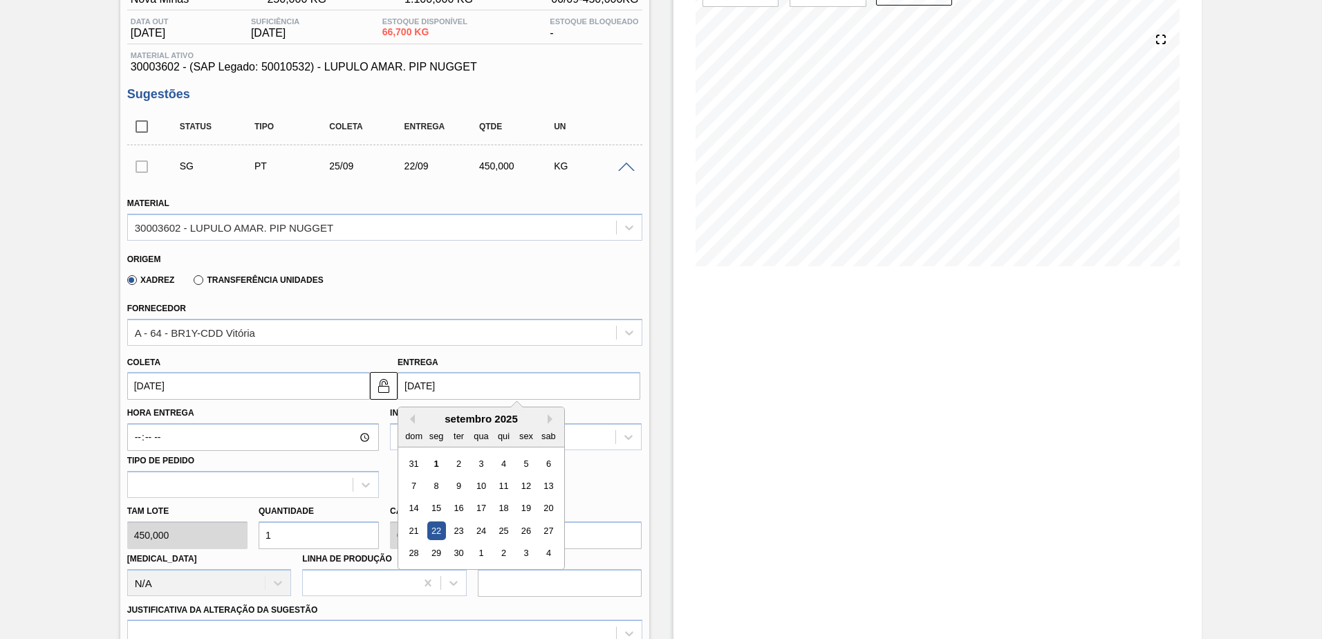
click at [431, 380] on input "[DATE]" at bounding box center [519, 386] width 243 height 28
click at [553, 534] on div "27" at bounding box center [548, 530] width 19 height 19
type input "[DATE]"
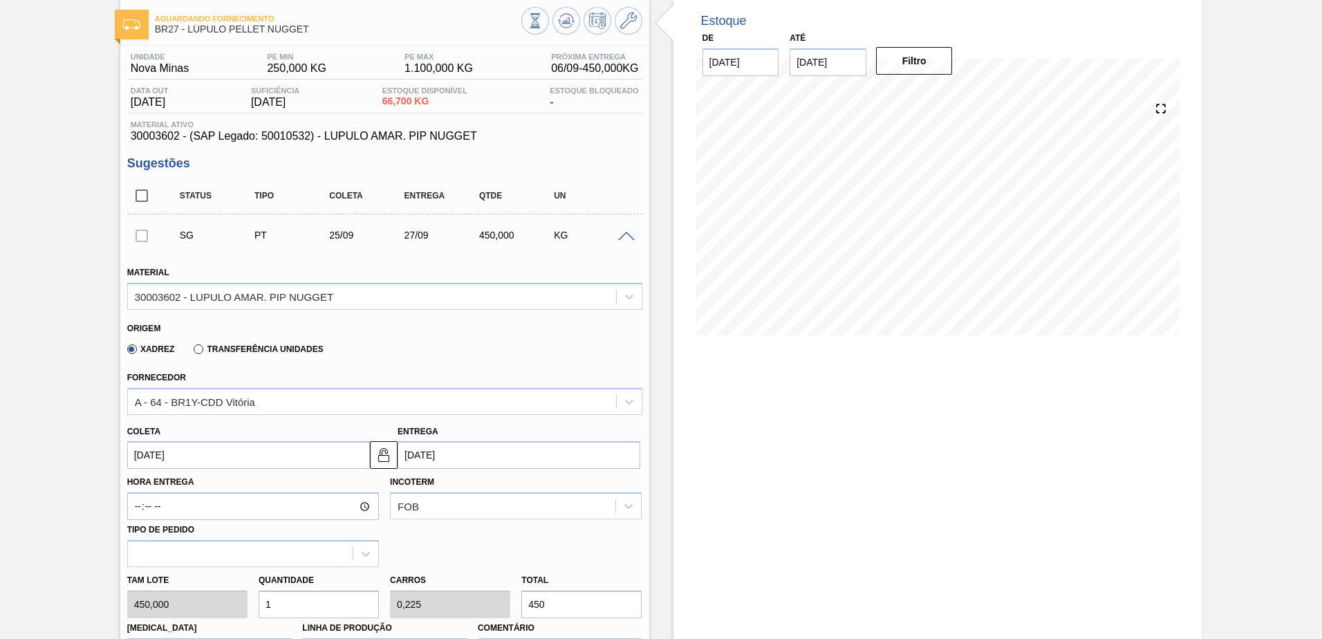
scroll to position [0, 0]
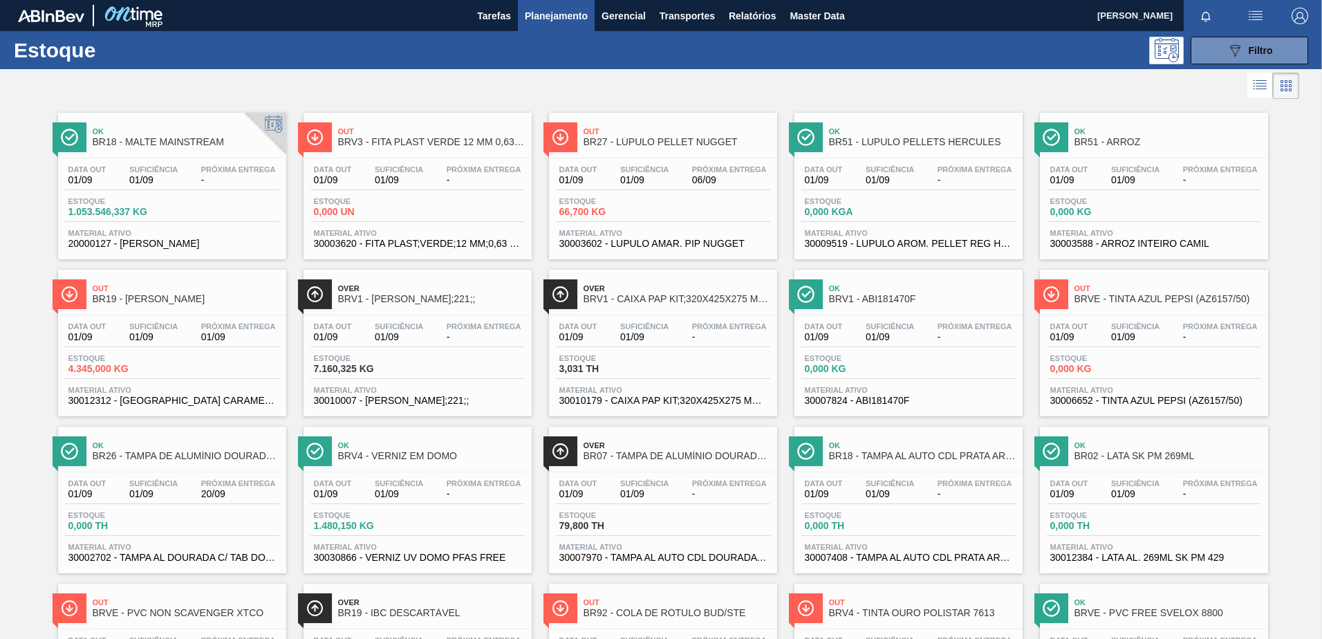
click at [561, 20] on span "Planejamento" at bounding box center [556, 16] width 63 height 17
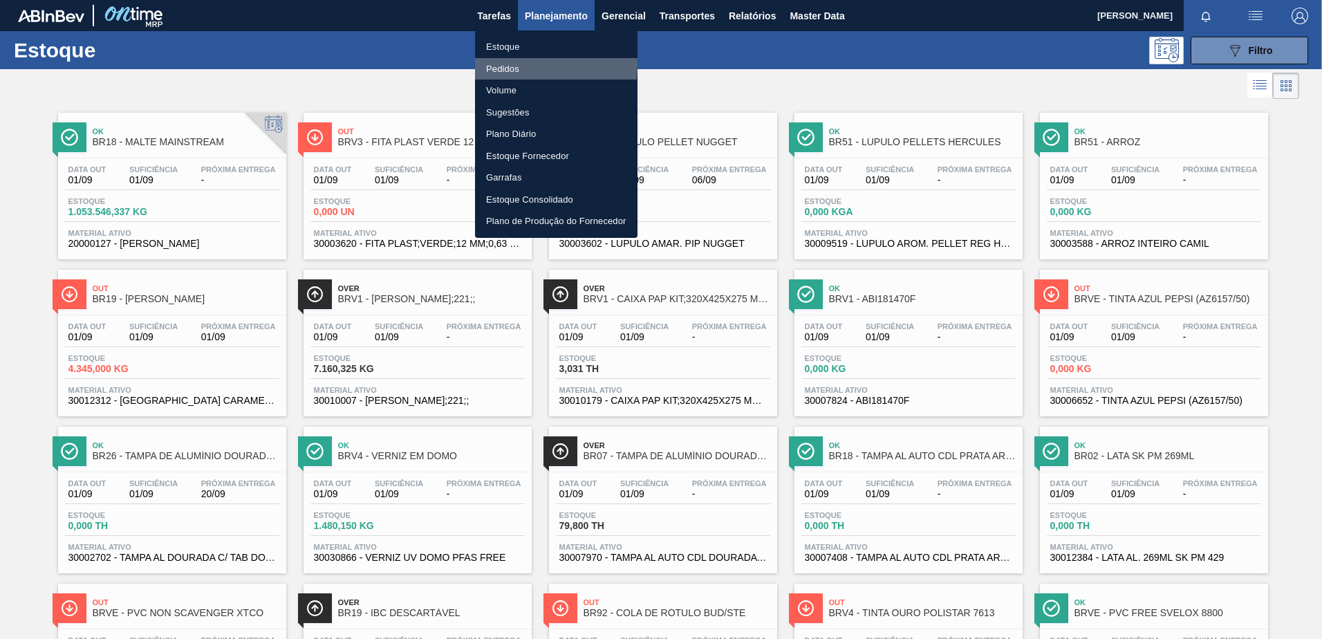
click at [507, 63] on li "Pedidos" at bounding box center [556, 69] width 162 height 22
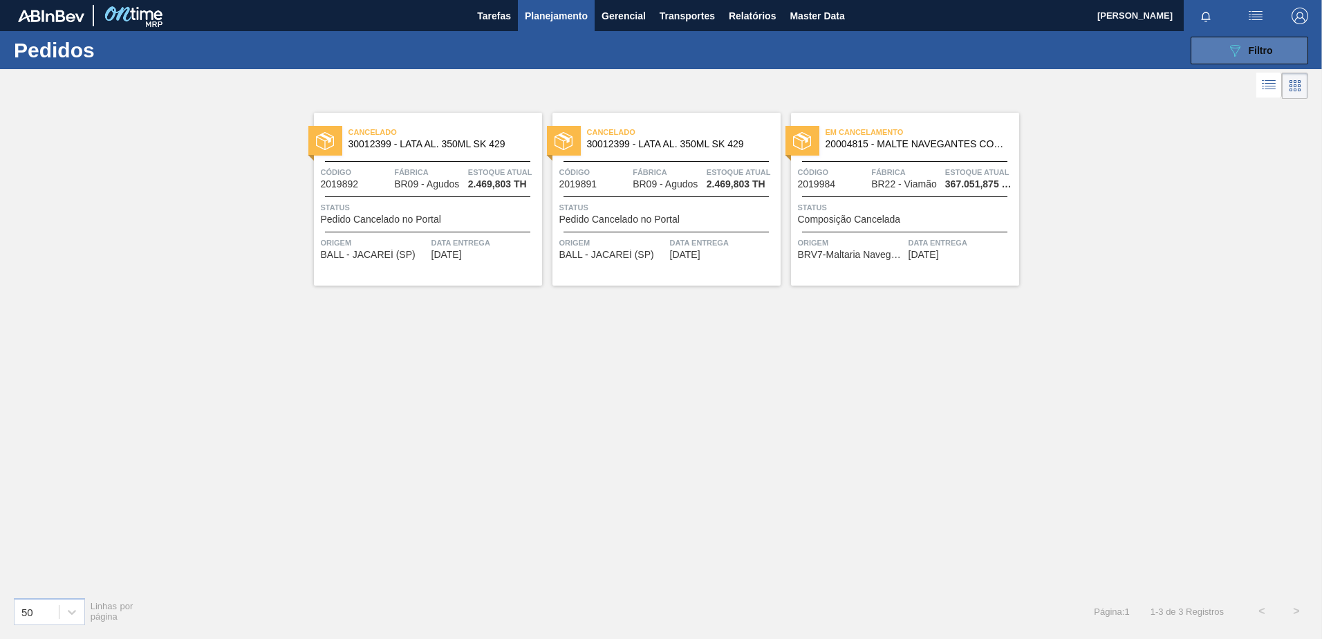
click at [1270, 46] on span "Filtro" at bounding box center [1261, 50] width 24 height 11
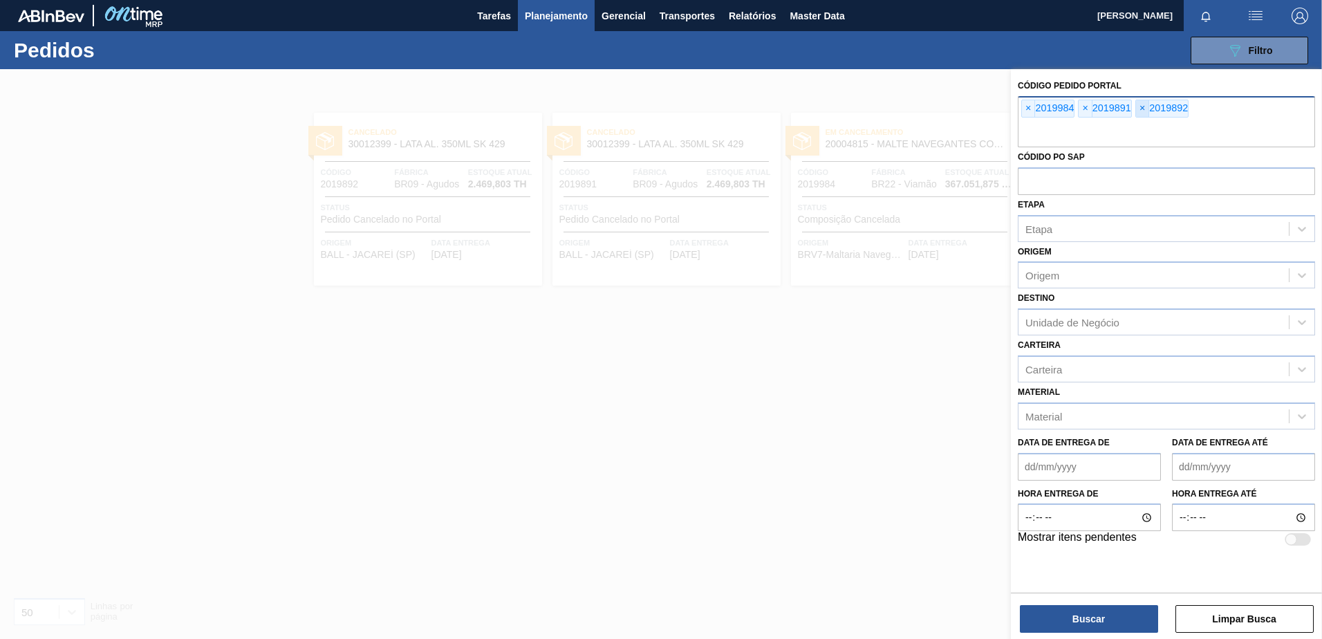
click at [1146, 110] on span "×" at bounding box center [1142, 108] width 13 height 17
click at [1032, 102] on span "×" at bounding box center [1028, 108] width 13 height 17
click at [817, 386] on div at bounding box center [661, 388] width 1322 height 639
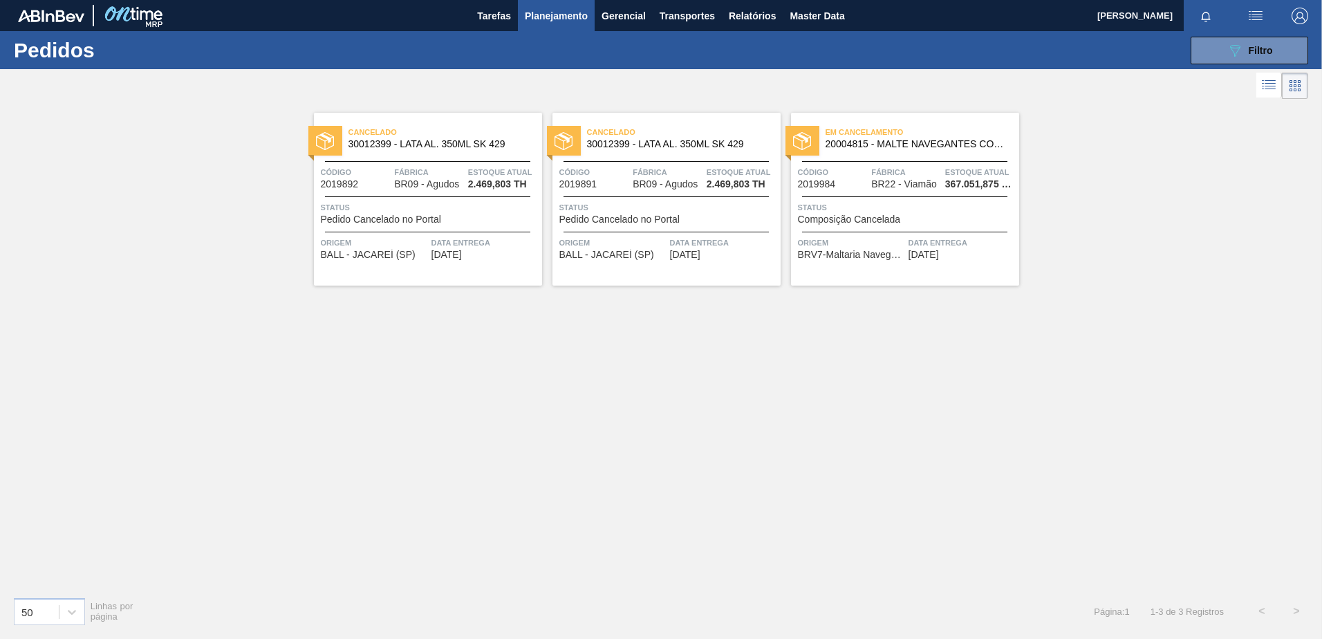
click at [448, 153] on div "Cancelado 30012399 - LATA AL. 350ML SK 429 Código 2019892 Fábrica BR09 - [GEOGR…" at bounding box center [428, 199] width 228 height 173
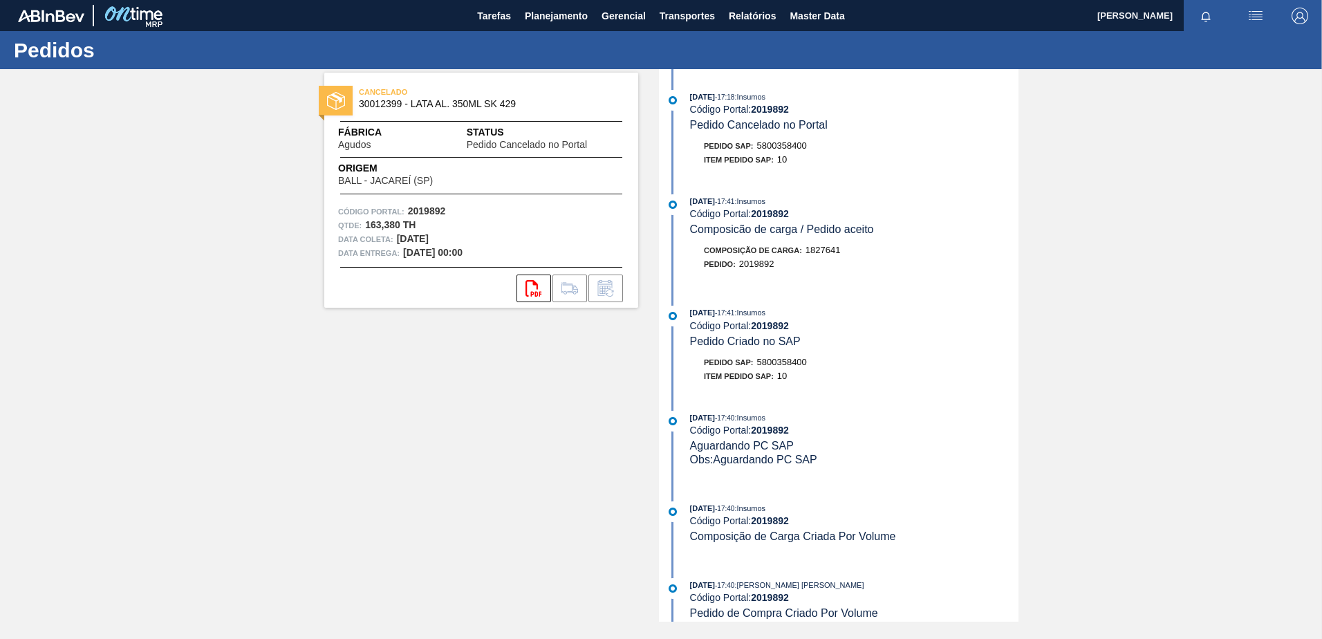
scroll to position [12, 0]
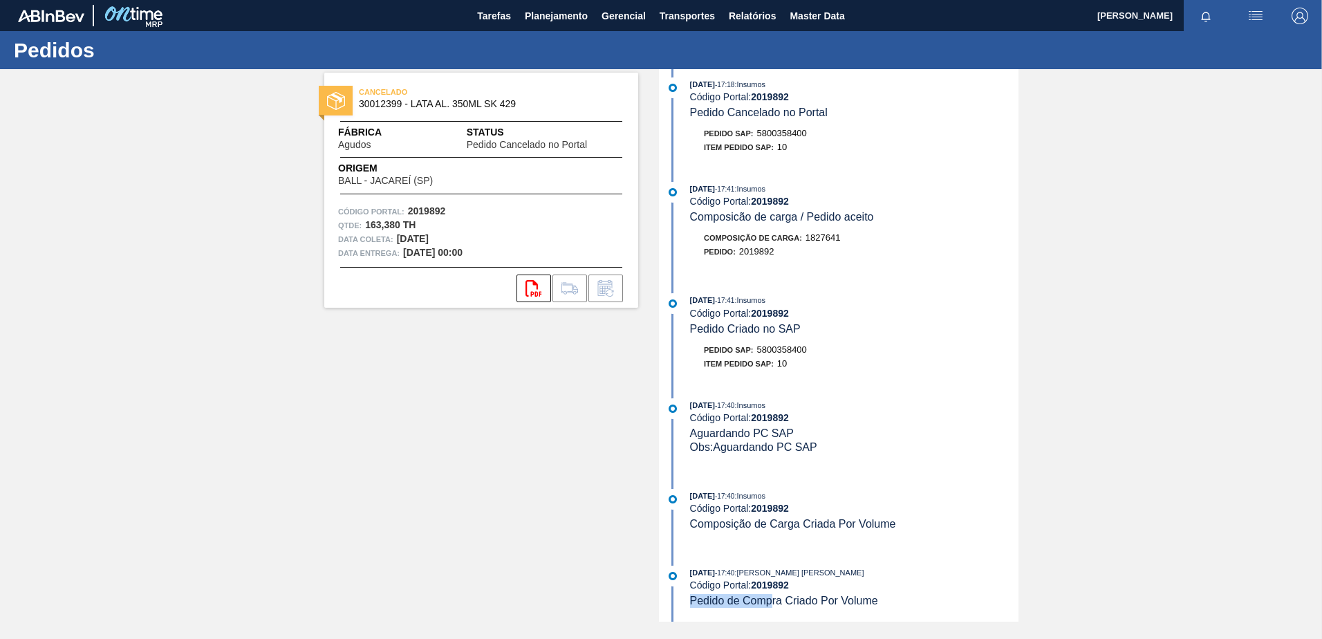
drag, startPoint x: 787, startPoint y: 594, endPoint x: 770, endPoint y: 596, distance: 16.7
click at [770, 596] on div "[DATE] 17:40 : [PERSON_NAME] [PERSON_NAME] Código Portal: 2019892 Pedido de Com…" at bounding box center [854, 587] width 328 height 42
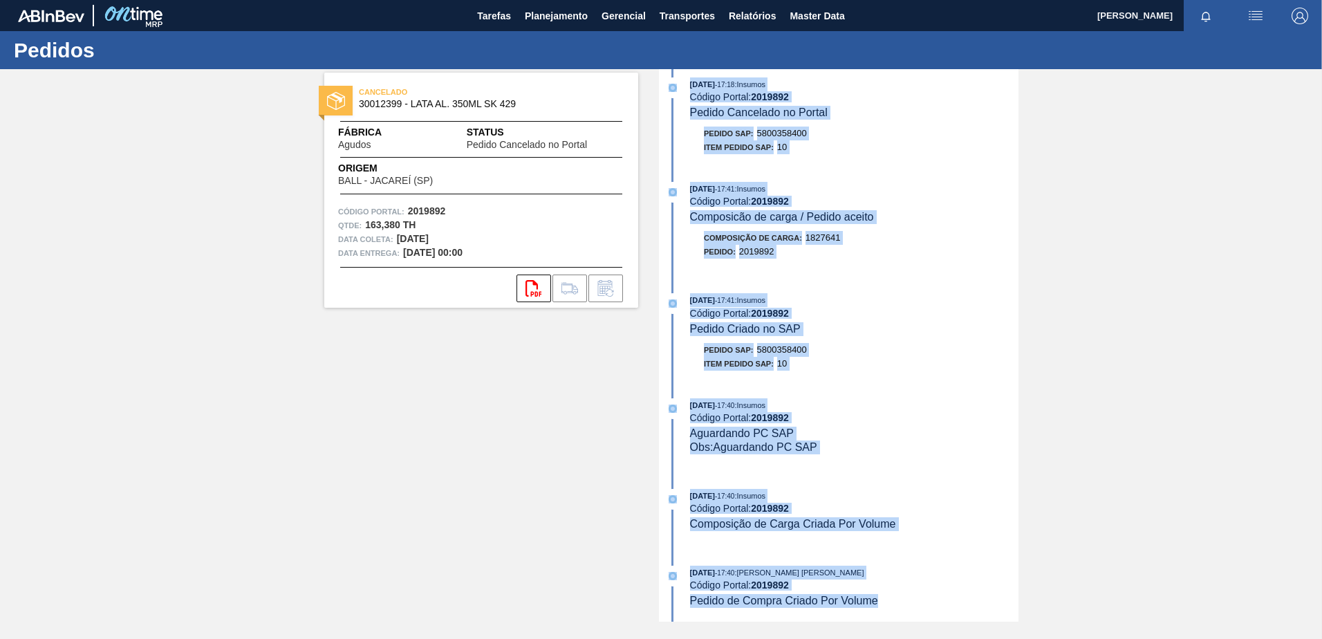
drag, startPoint x: 887, startPoint y: 613, endPoint x: 676, endPoint y: 95, distance: 559.1
click at [676, 95] on div "[DATE] 17:18 : Insumos Código Portal: 2019892 Pedido Cancelado no Portal Pedido…" at bounding box center [840, 333] width 356 height 552
drag, startPoint x: 676, startPoint y: 95, endPoint x: 828, endPoint y: 167, distance: 168.2
click at [828, 167] on div "[DATE] 17:18 : Insumos Código Portal: 2019892 Pedido Cancelado no Portal Pedido…" at bounding box center [840, 333] width 356 height 552
click at [817, 169] on div "[DATE] 17:18 : Insumos Código Portal: 2019892 Pedido Cancelado no Portal Pedido…" at bounding box center [840, 333] width 356 height 552
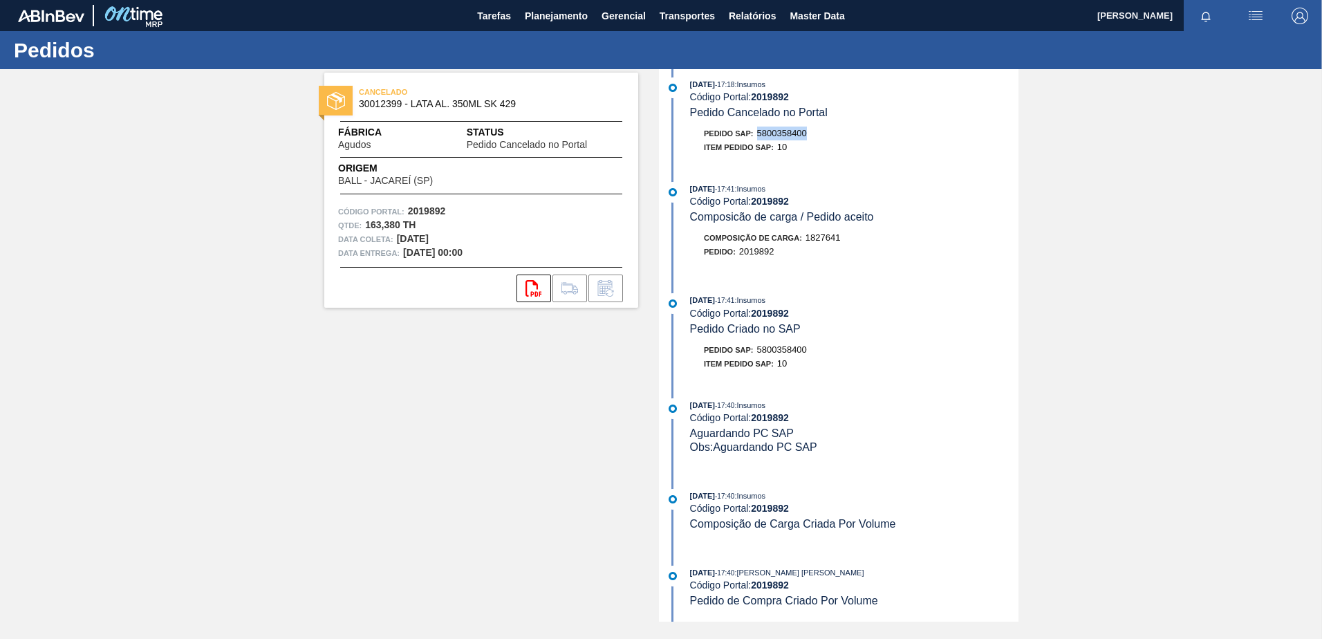
drag, startPoint x: 812, startPoint y: 131, endPoint x: 758, endPoint y: 131, distance: 54.6
click at [758, 131] on div "Pedido SAP: 5800358400" at bounding box center [854, 134] width 328 height 14
copy span "5800358400"
